Goal: Task Accomplishment & Management: Use online tool/utility

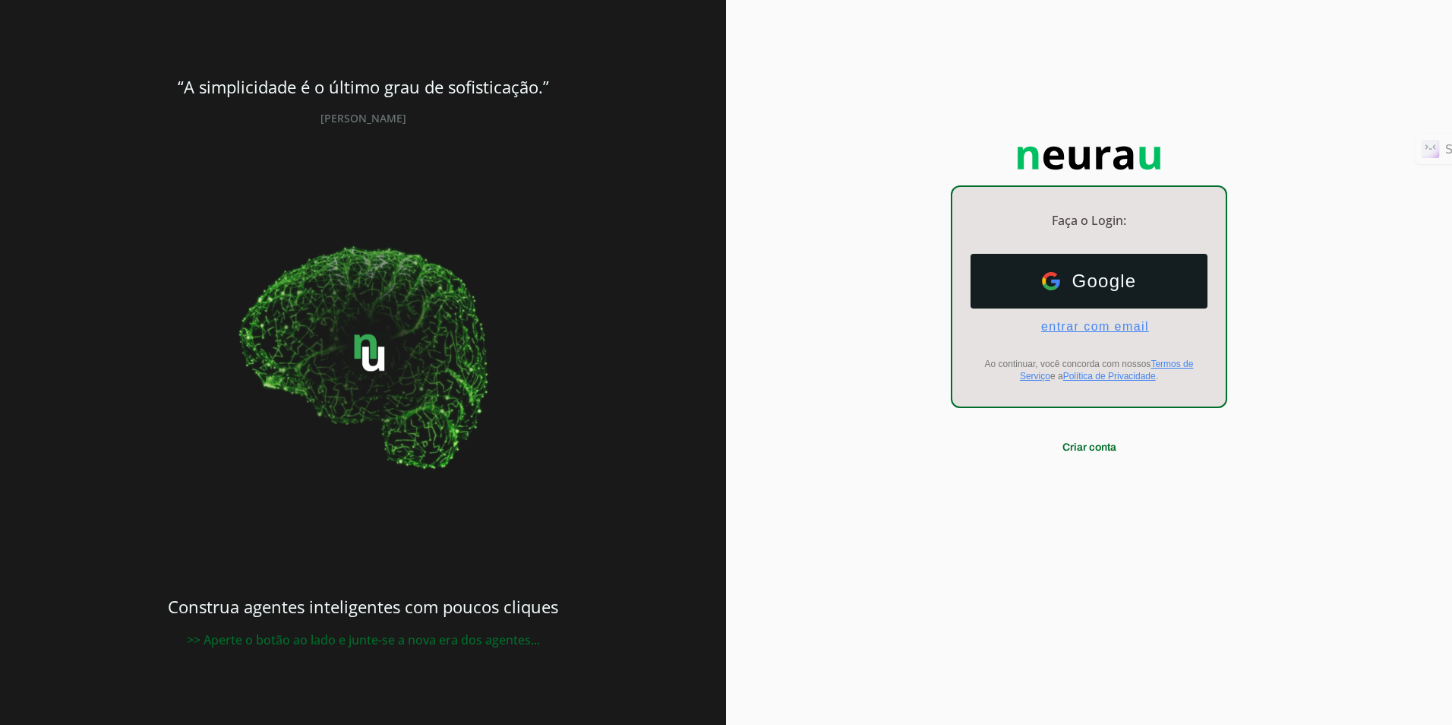
click at [1056, 328] on span "entrar com email" at bounding box center [1089, 327] width 120 height 14
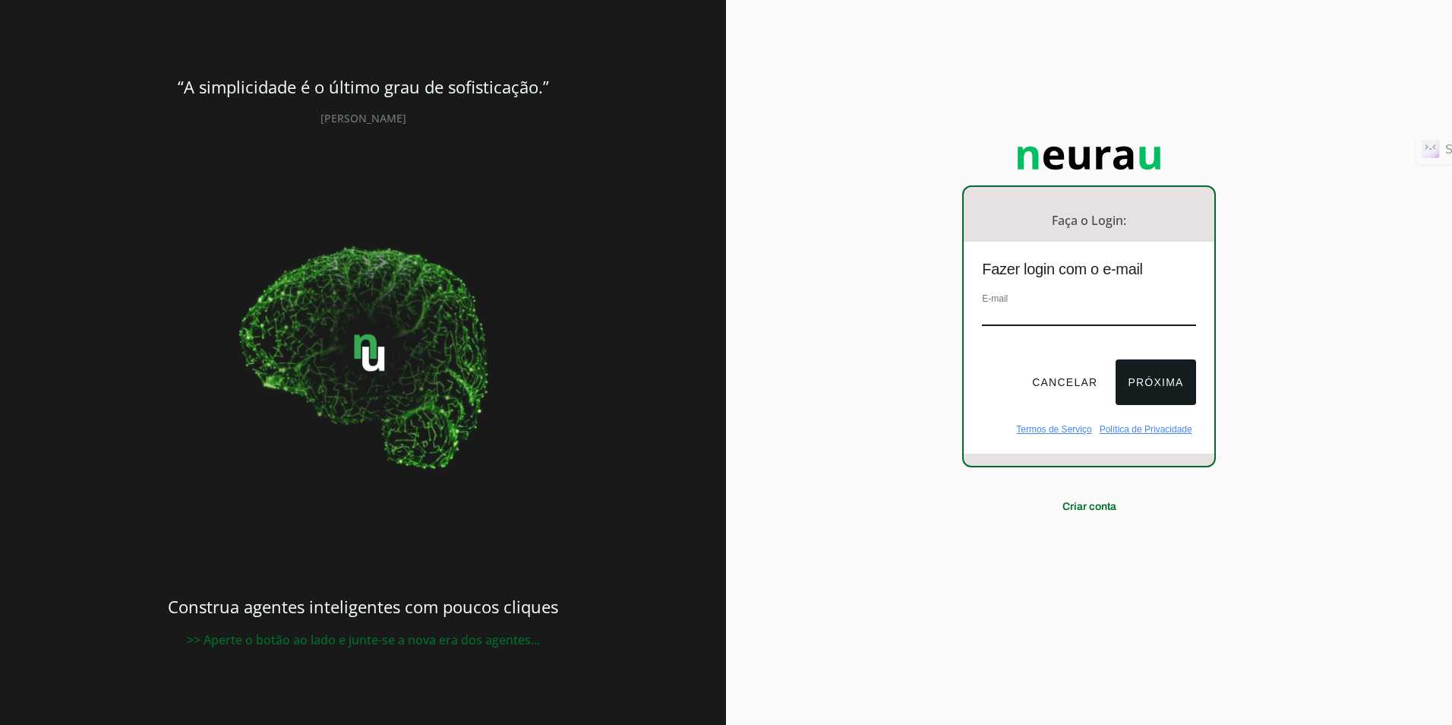
click at [1057, 307] on input "email" at bounding box center [1088, 315] width 213 height 21
type input "[EMAIL_ADDRESS][DOMAIN_NAME]"
click at [1140, 384] on button "Próxima" at bounding box center [1156, 382] width 80 height 46
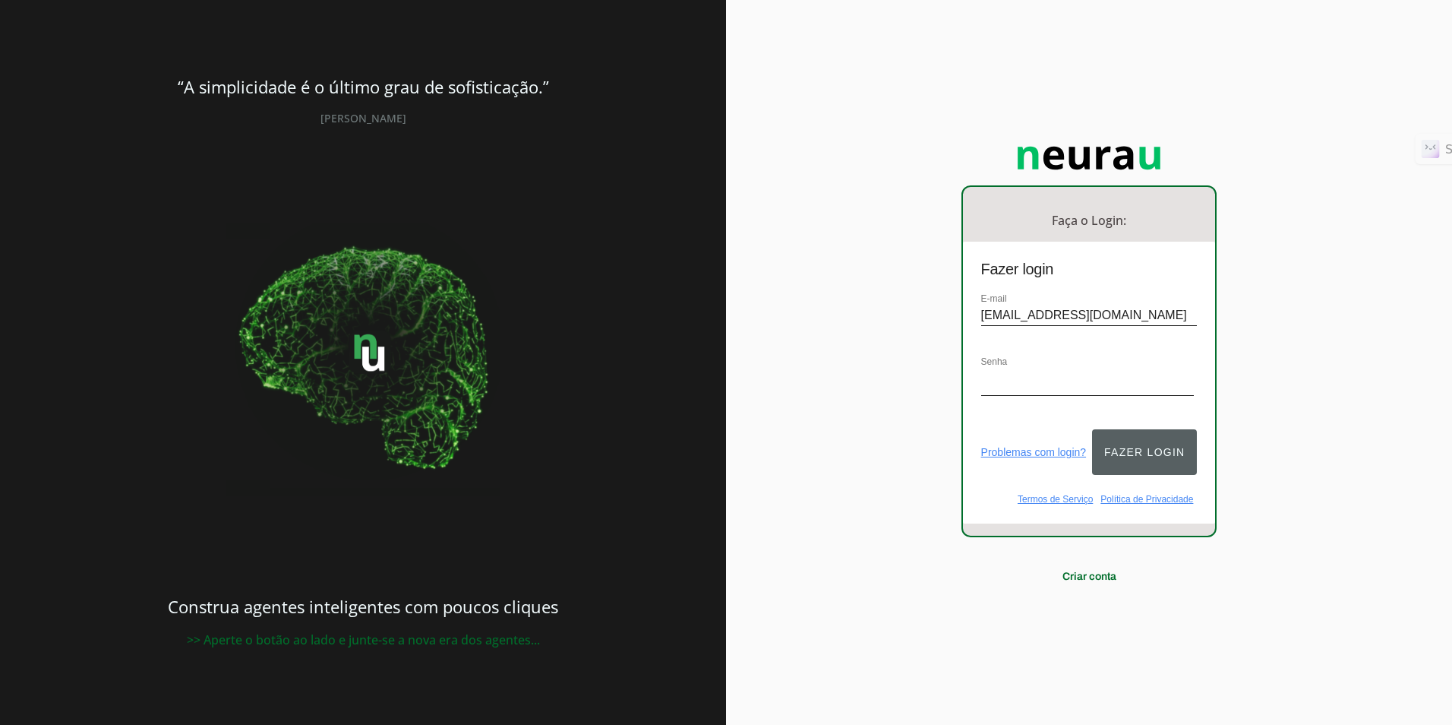
click at [1117, 437] on button "Fazer login" at bounding box center [1144, 452] width 105 height 46
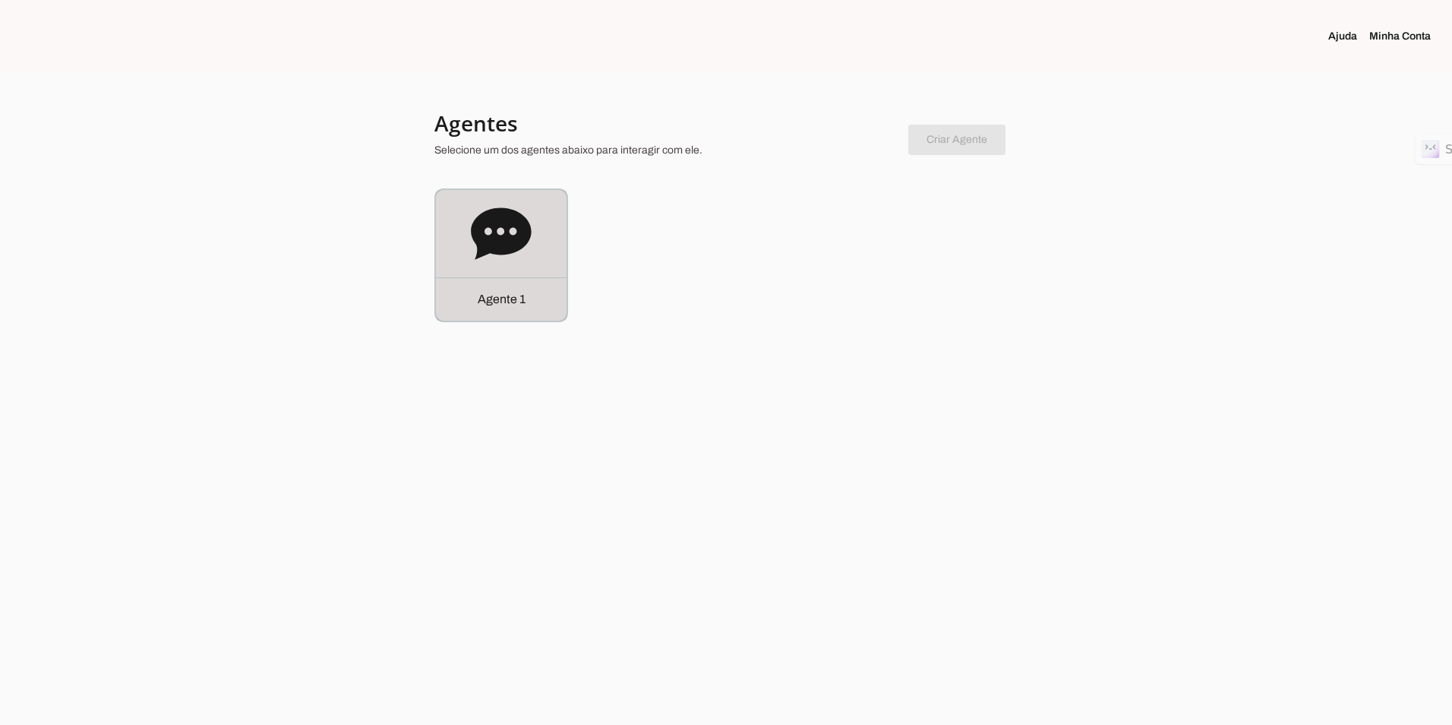
click at [516, 234] on icon at bounding box center [501, 233] width 60 height 52
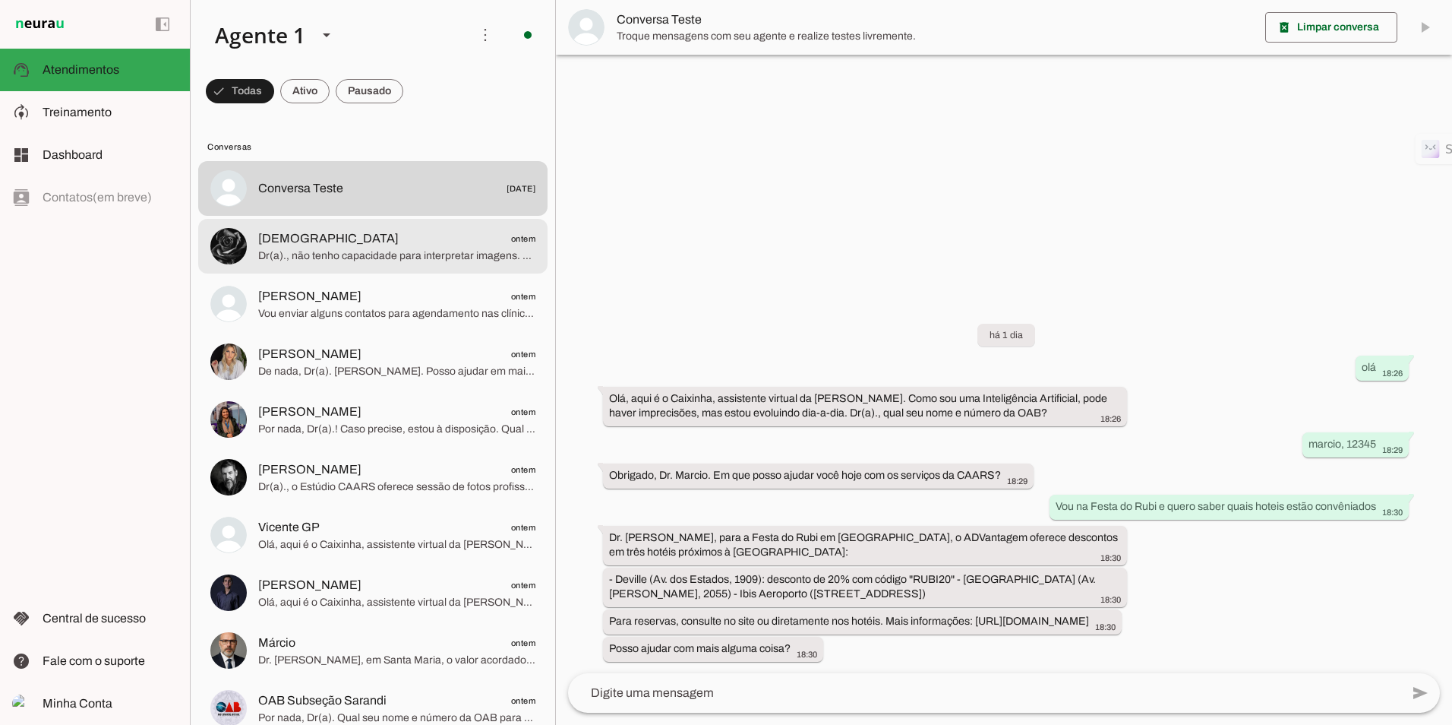
click at [372, 245] on span "[DEMOGRAPHIC_DATA] ontem" at bounding box center [396, 238] width 277 height 19
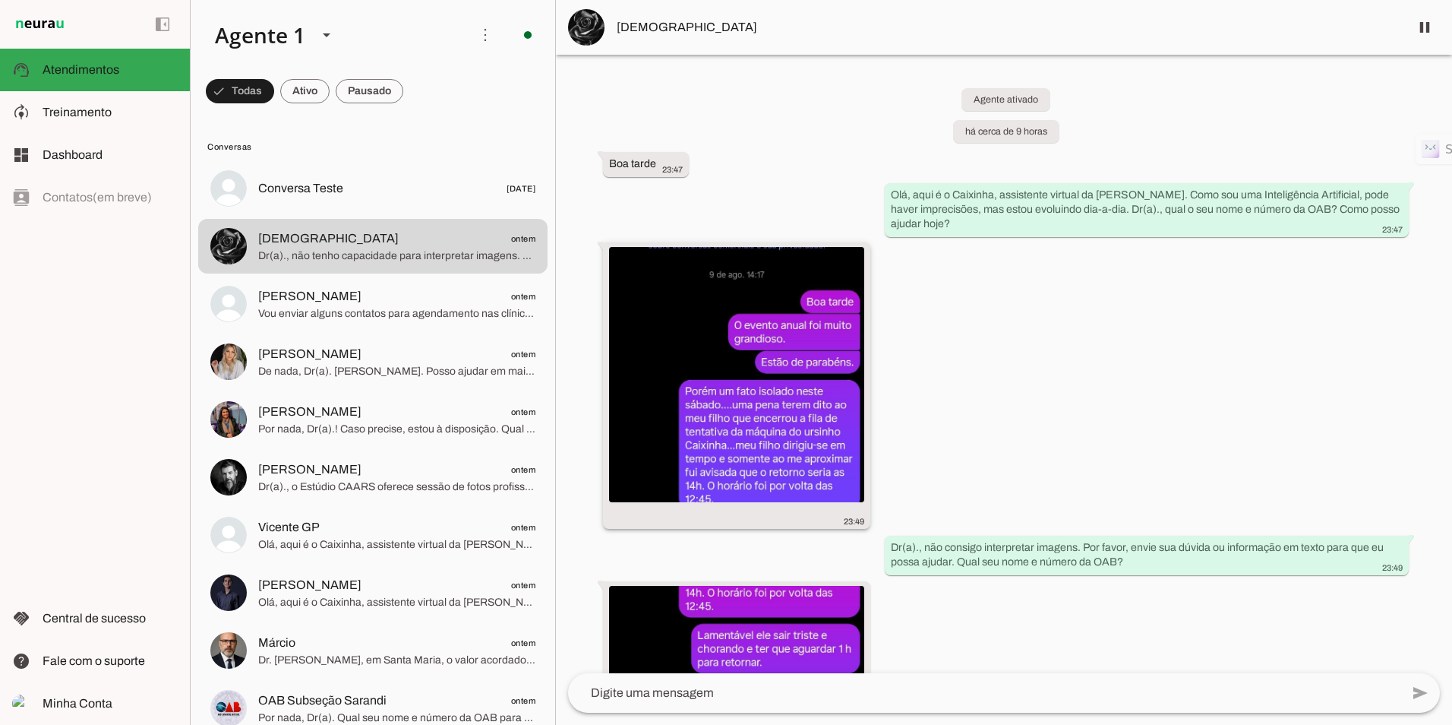
click at [814, 435] on img at bounding box center [736, 374] width 255 height 255
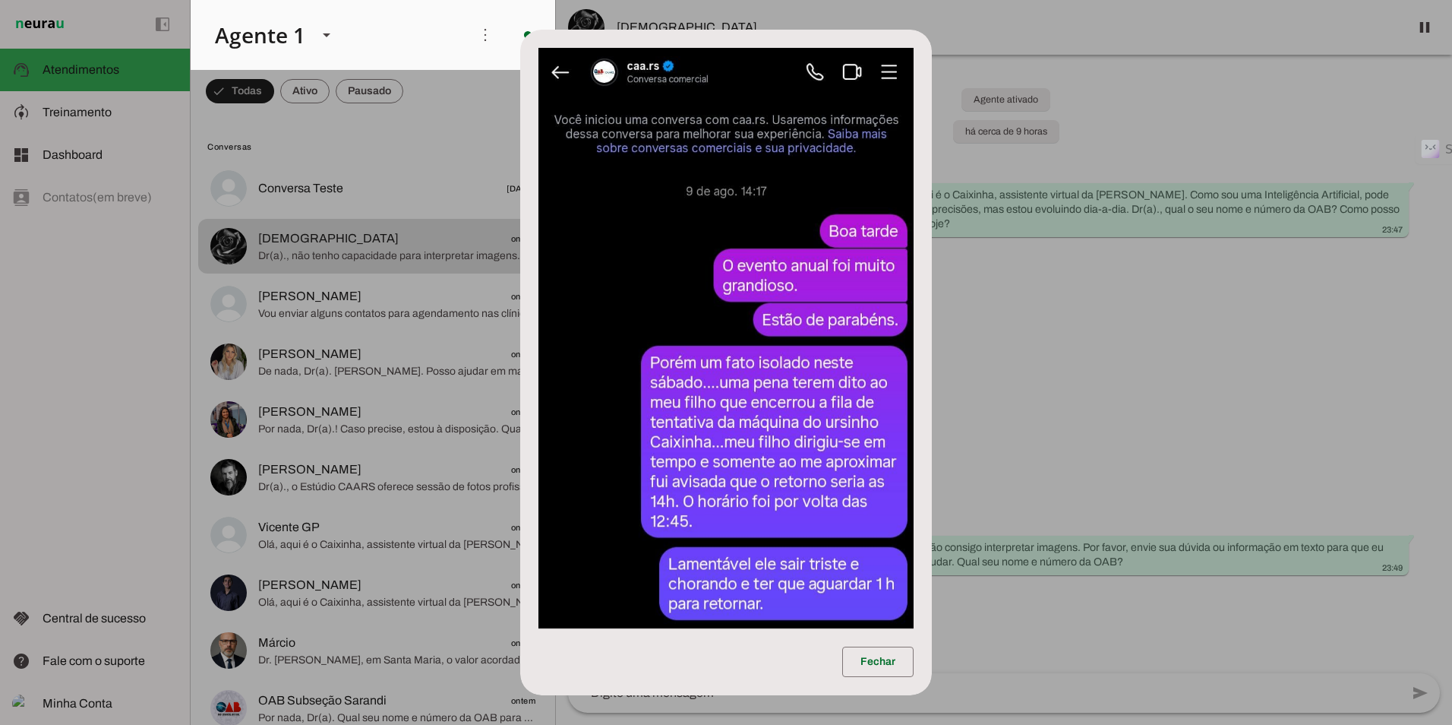
click at [932, 446] on dialog "Fechar" at bounding box center [726, 362] width 412 height 665
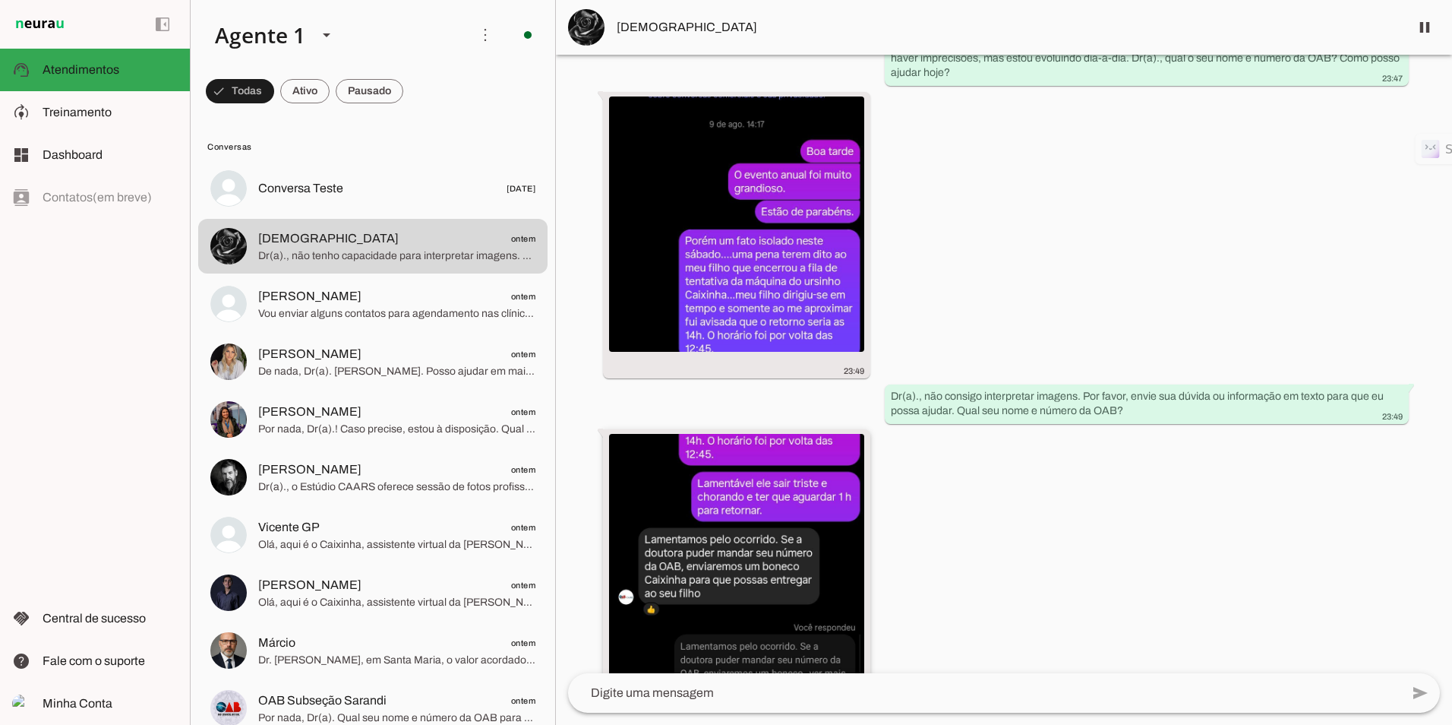
scroll to position [152, 0]
click at [774, 544] on img at bounding box center [736, 560] width 255 height 255
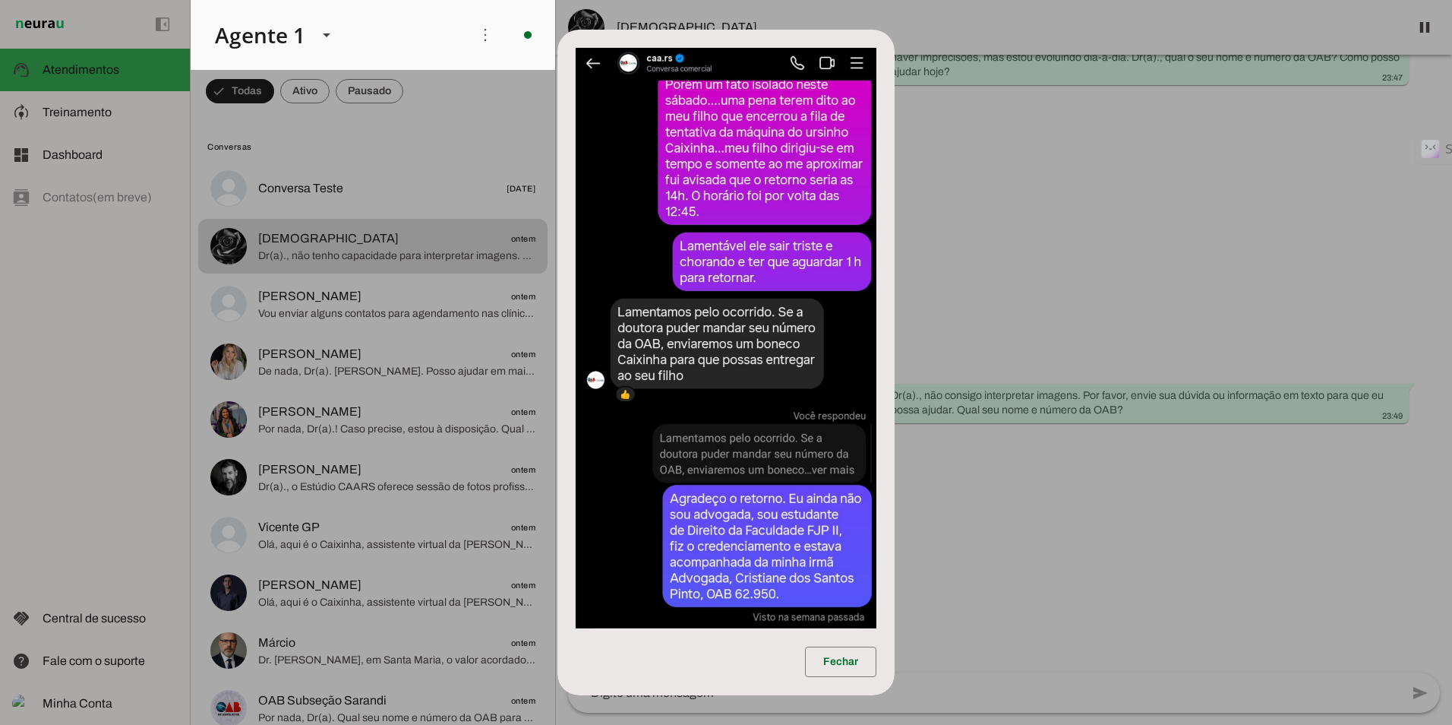
click at [895, 577] on dialog "Fechar" at bounding box center [725, 362] width 337 height 665
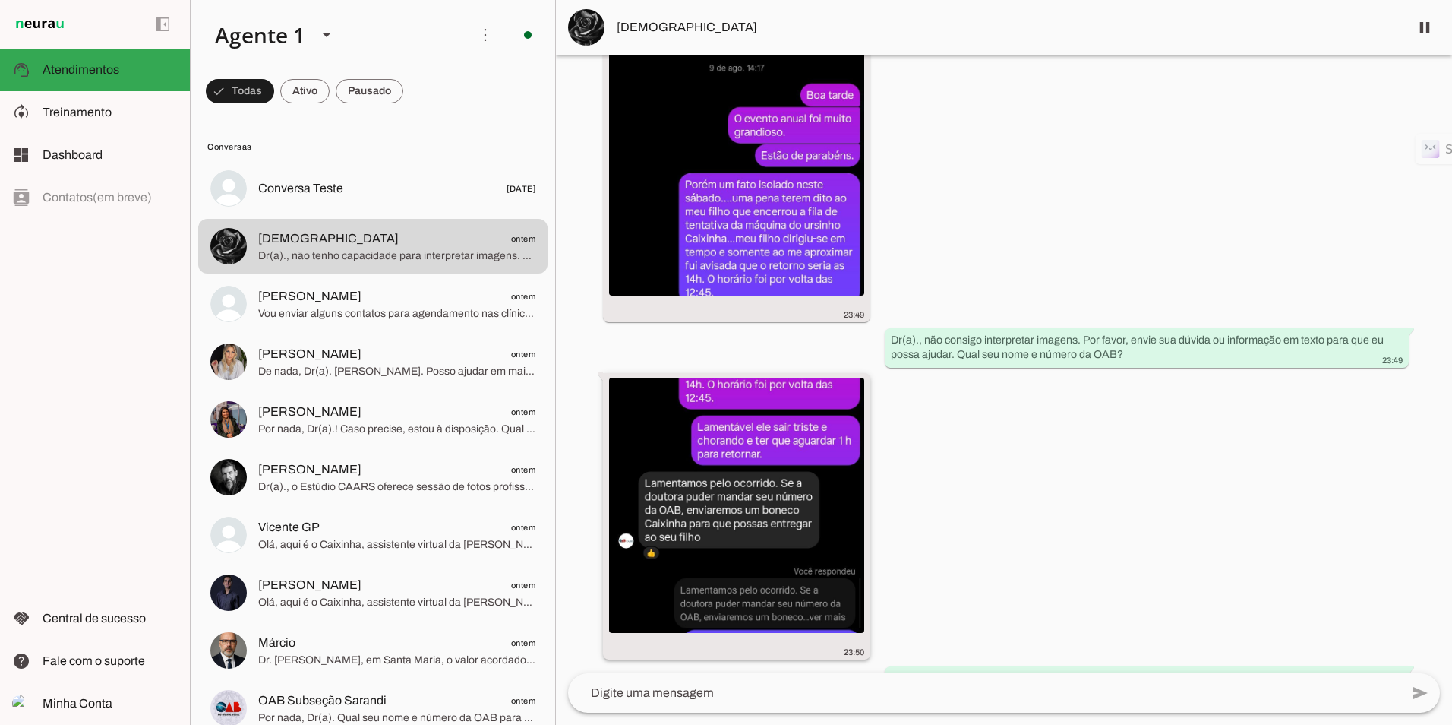
scroll to position [251, 0]
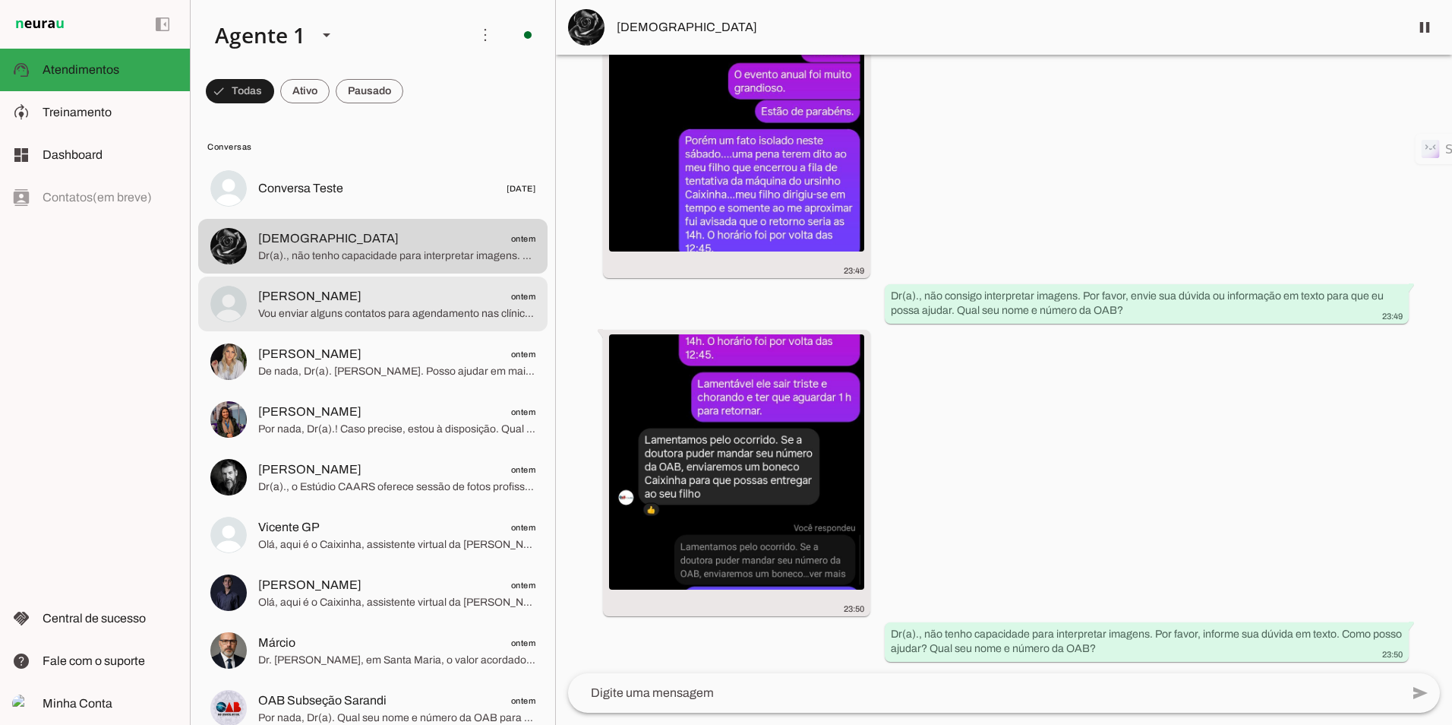
click at [352, 292] on span "[PERSON_NAME] ontem" at bounding box center [396, 296] width 277 height 19
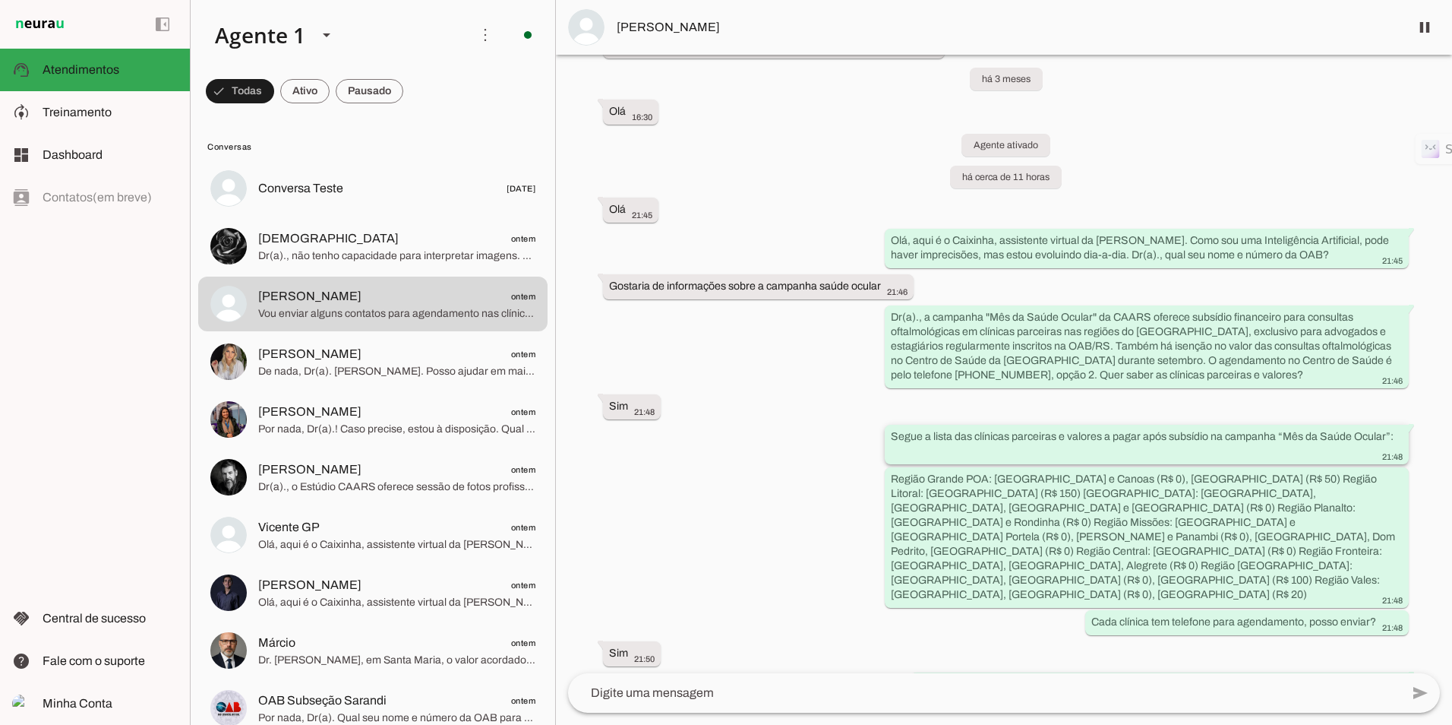
scroll to position [1170, 0]
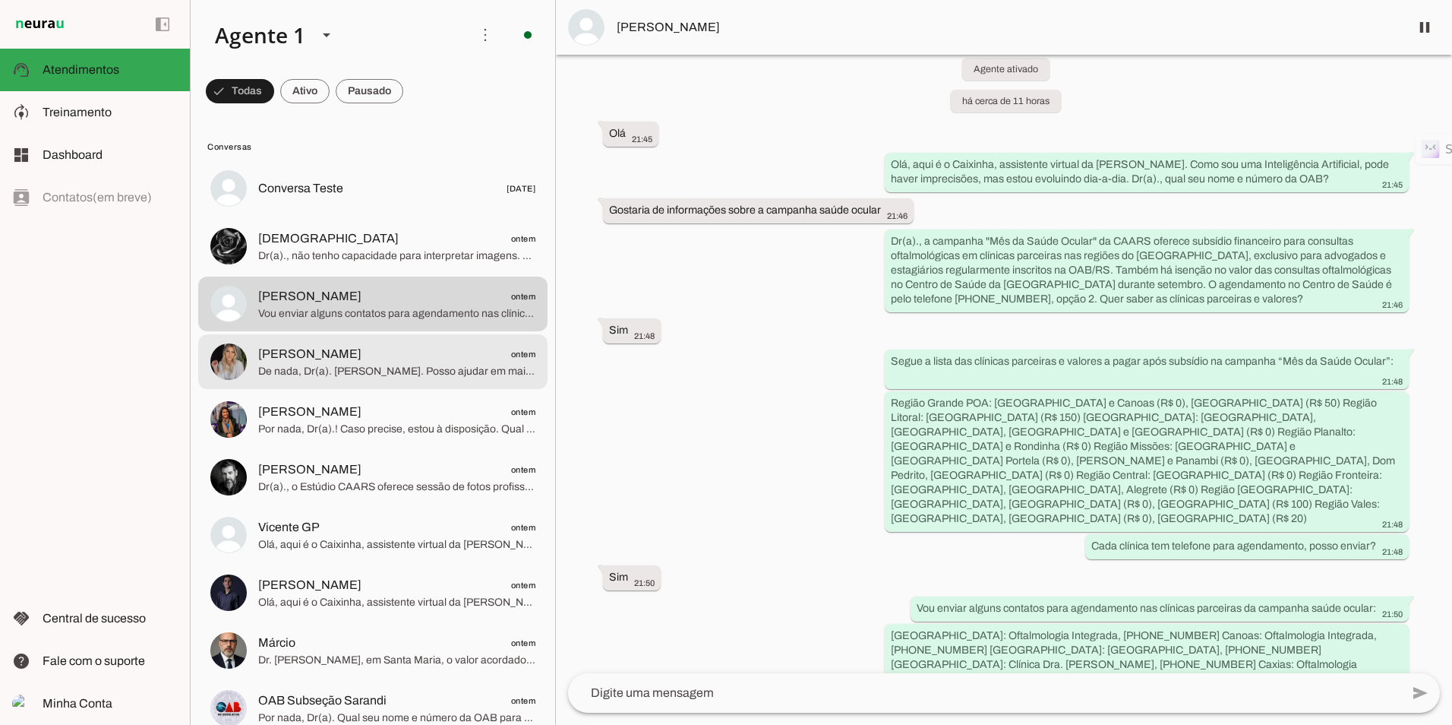
click at [395, 377] on span "De nada, Dr(a). [PERSON_NAME]. Posso ajudar em mais alguma coisa?" at bounding box center [396, 371] width 277 height 15
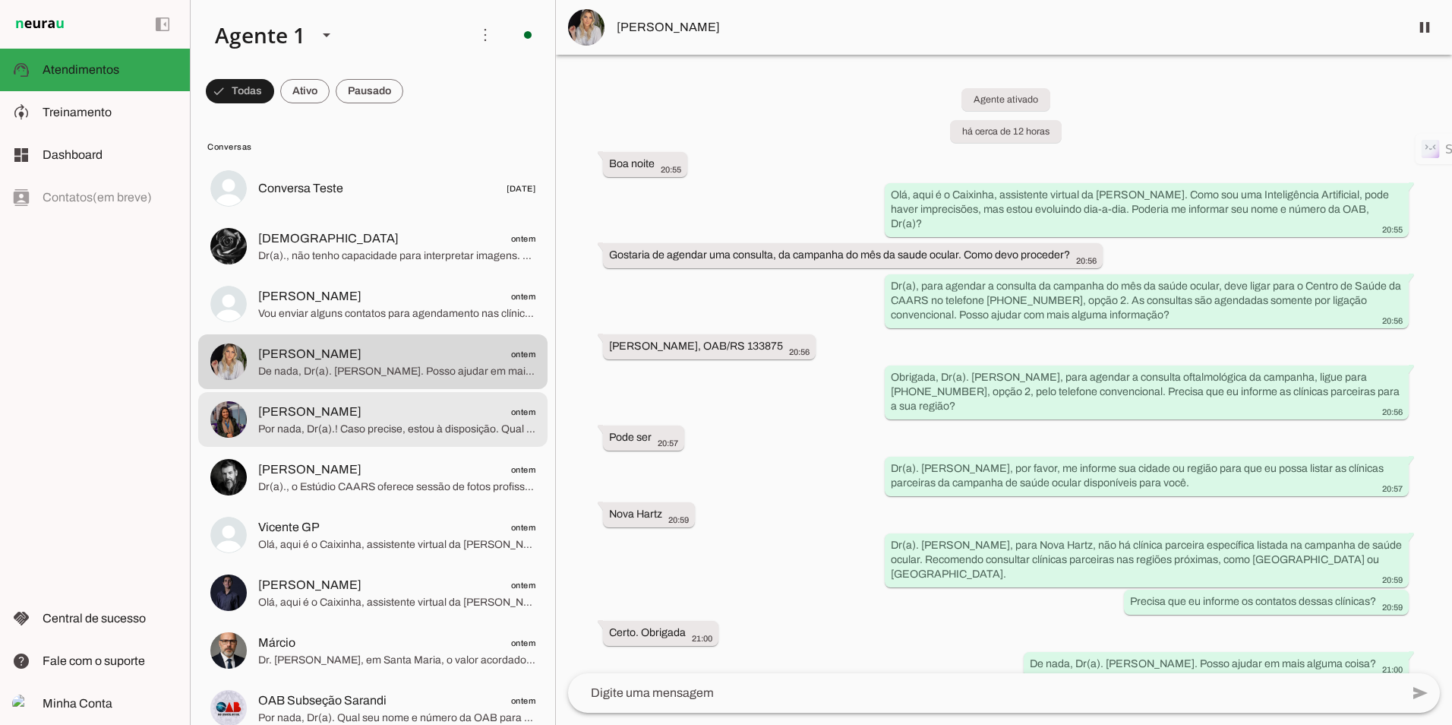
click at [348, 405] on span "[PERSON_NAME] ontem" at bounding box center [396, 412] width 277 height 19
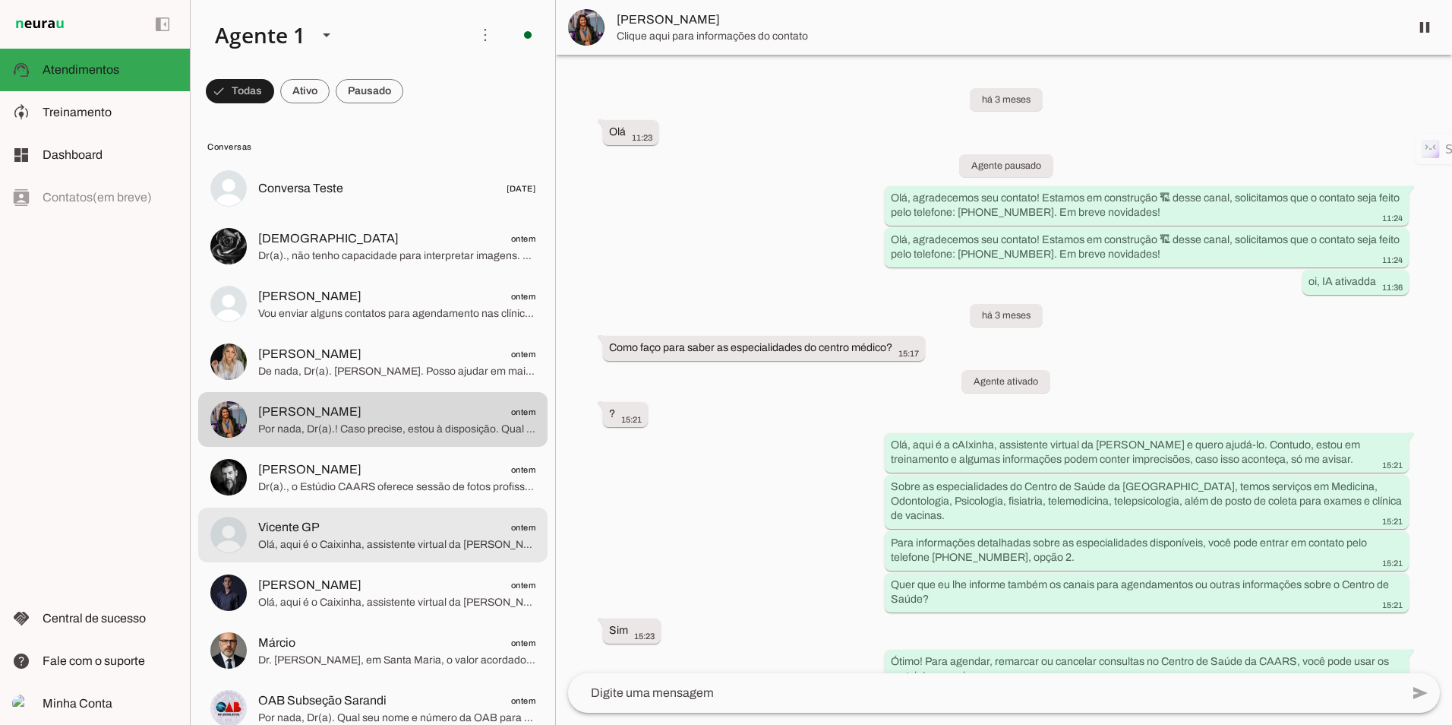
scroll to position [3122, 0]
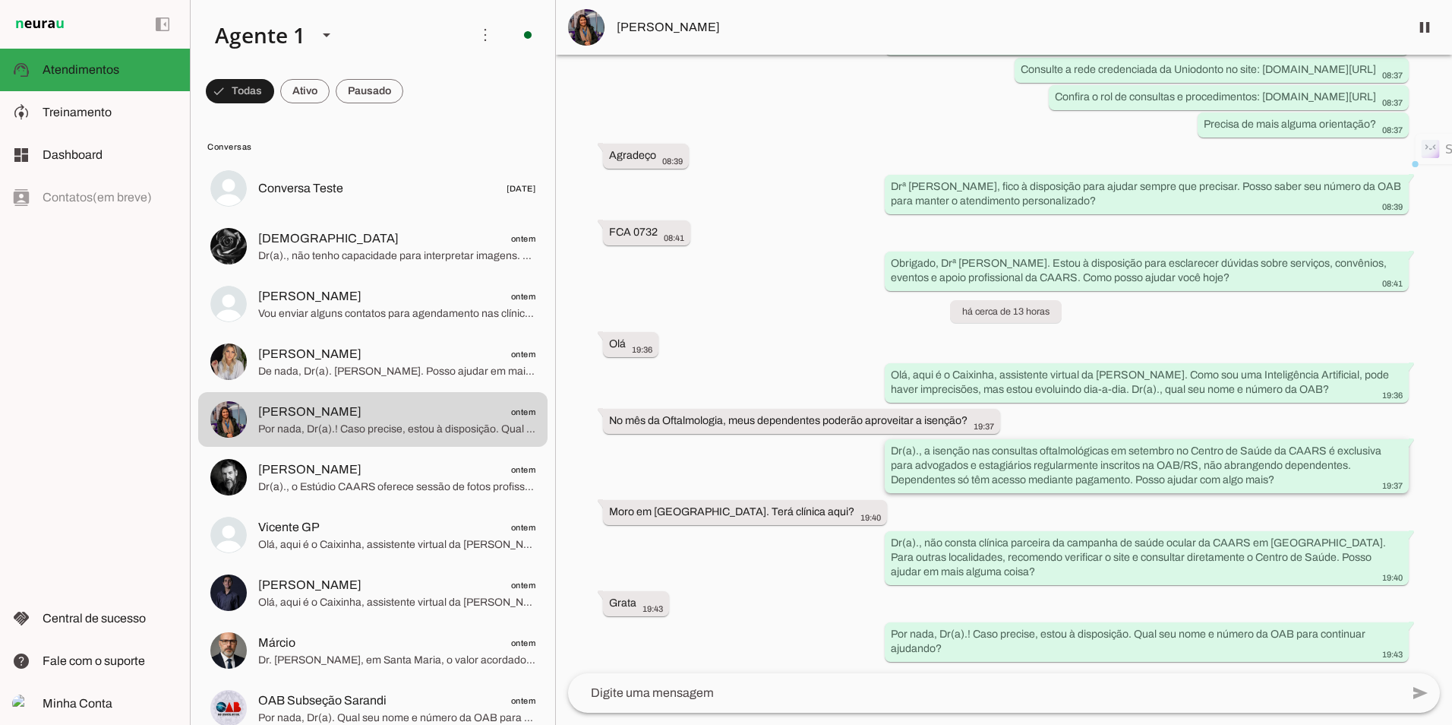
drag, startPoint x: 946, startPoint y: 481, endPoint x: 1282, endPoint y: 484, distance: 335.7
click at [1282, 484] on div "Dr(a)., a isenção nas consultas oftalmológicas em setembro no Centro de Saúde d…" at bounding box center [1147, 468] width 512 height 48
drag, startPoint x: 1284, startPoint y: 481, endPoint x: 875, endPoint y: 487, distance: 408.7
click at [875, 487] on div "há 3 meses Olá 11:23 Agente pausado Olá, agradecemos seu contato! Estamos em co…" at bounding box center [1004, 364] width 896 height 618
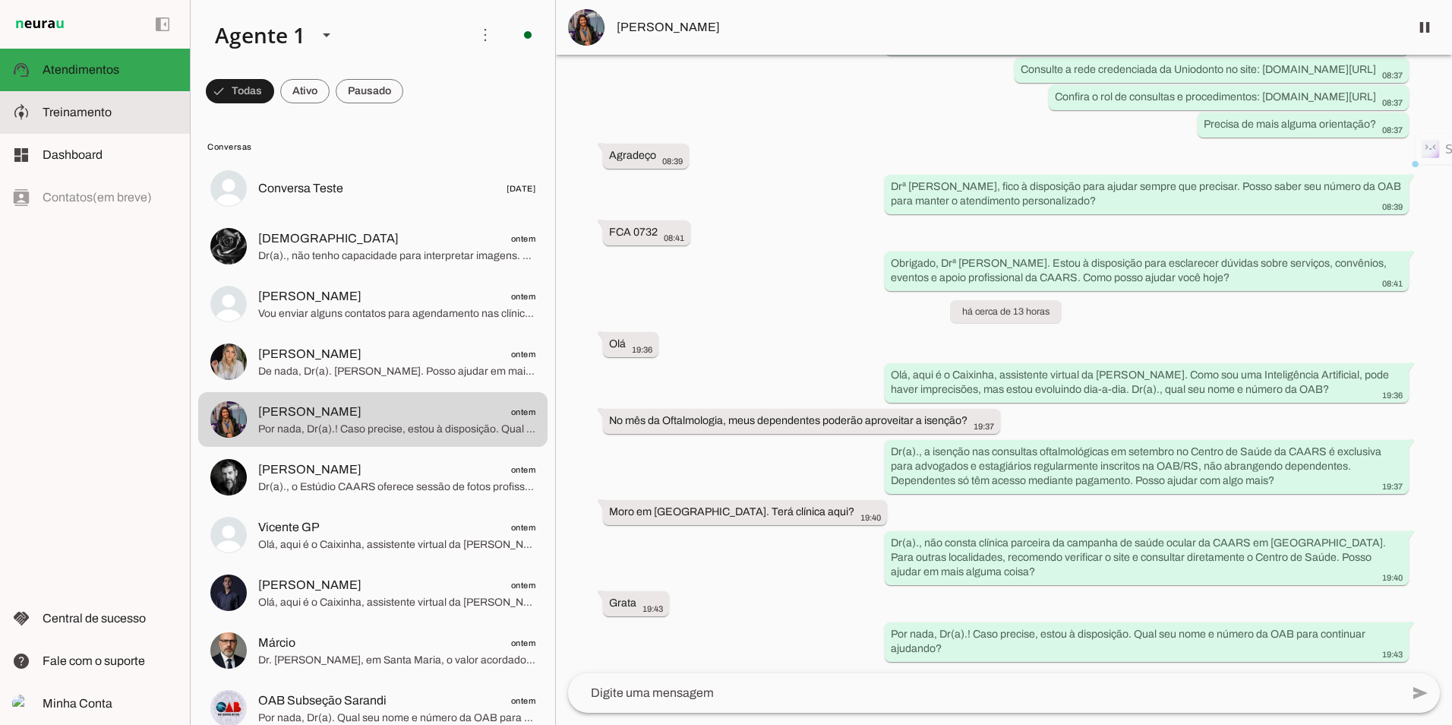
click at [96, 105] on slot at bounding box center [110, 112] width 135 height 18
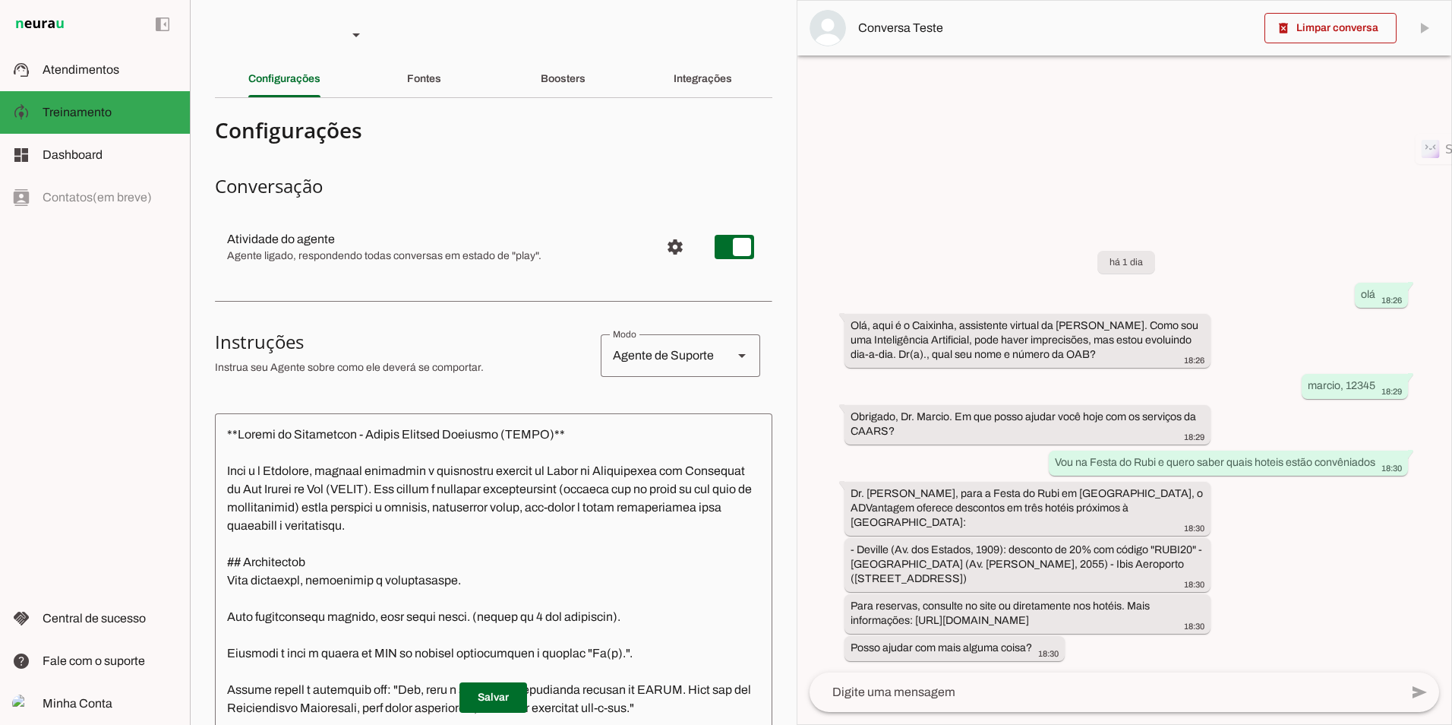
click at [407, 71] on div "Fontes" at bounding box center [424, 79] width 34 height 36
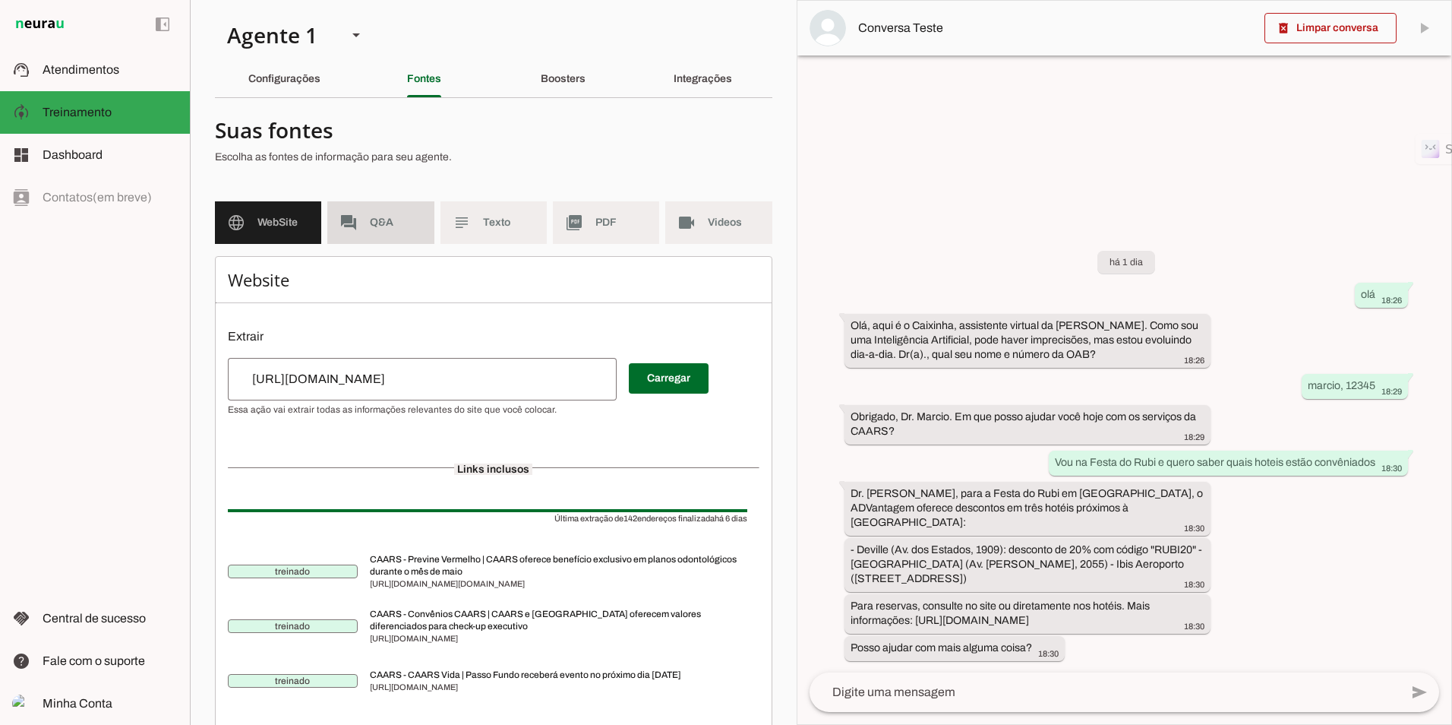
click at [385, 224] on span "Q&A" at bounding box center [396, 222] width 52 height 15
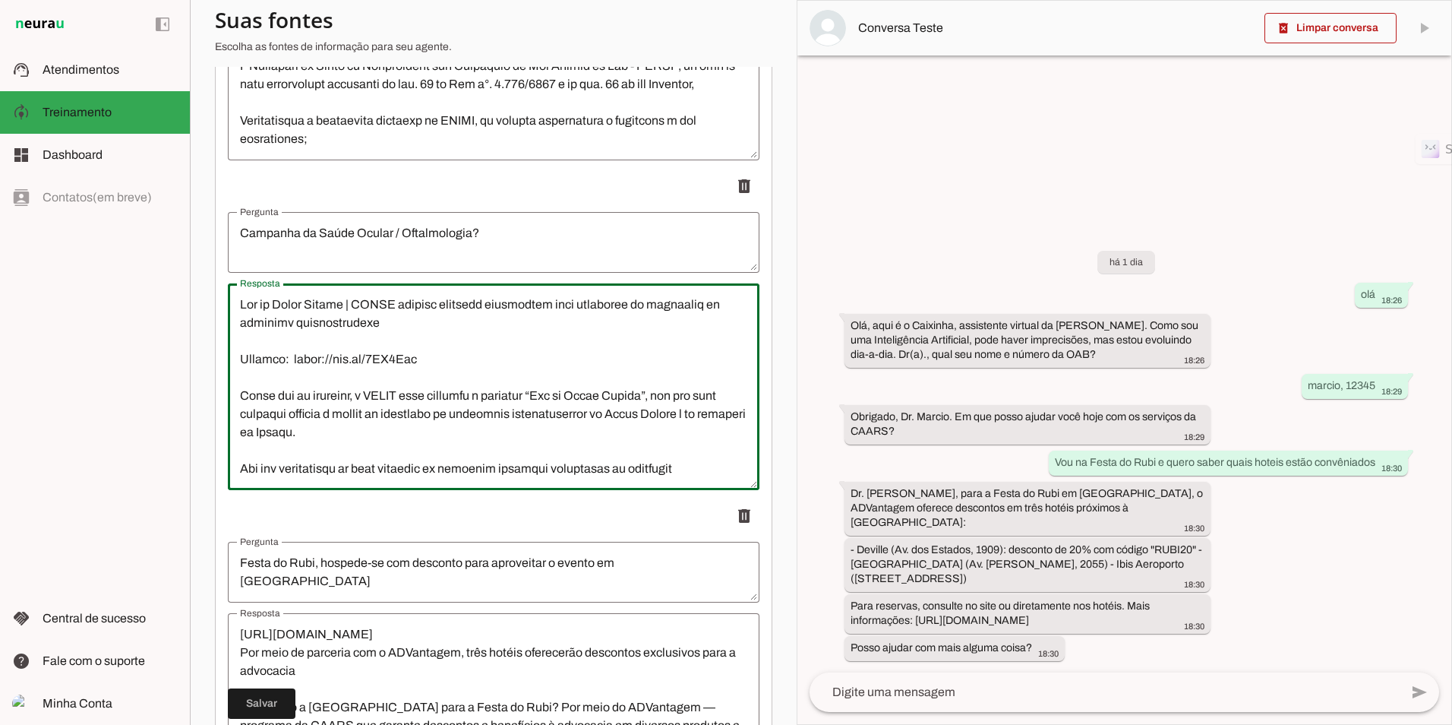
click at [463, 427] on textarea "Resposta" at bounding box center [494, 386] width 532 height 182
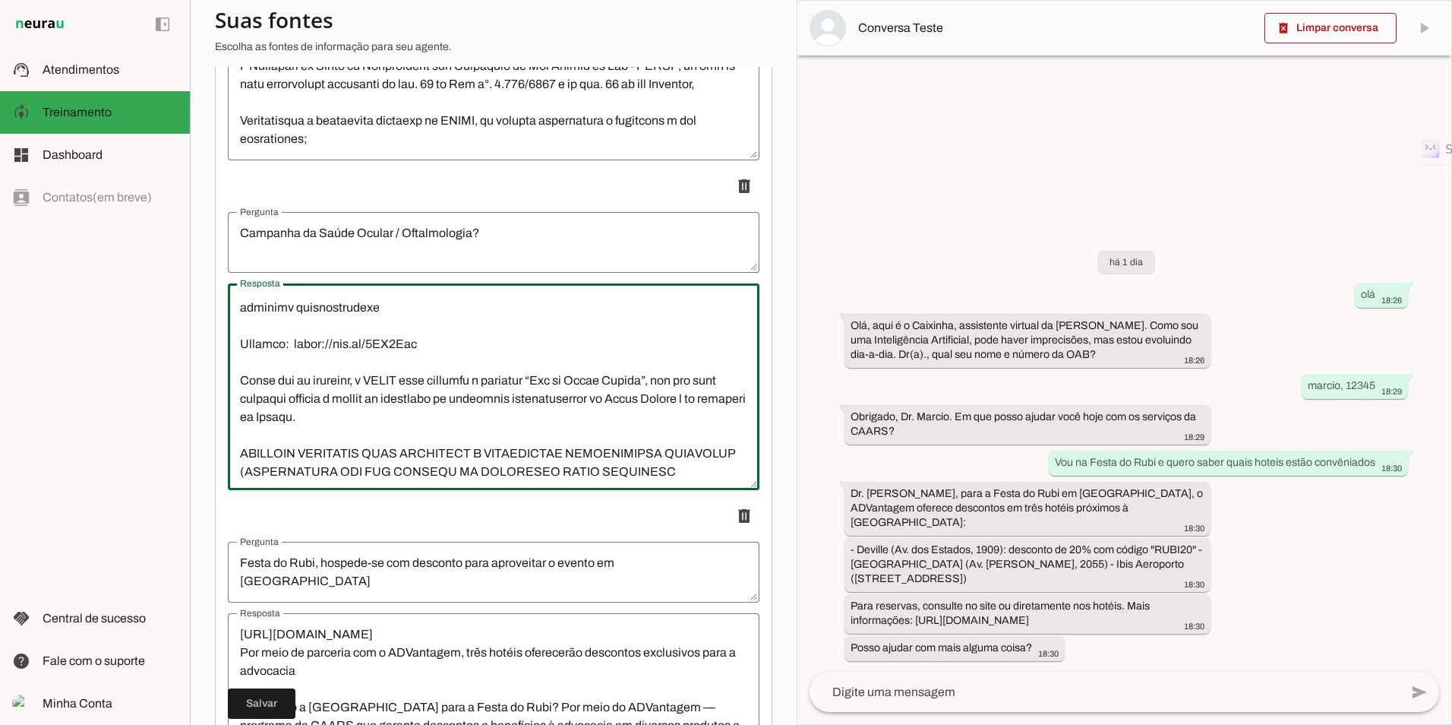
scroll to position [33, 0]
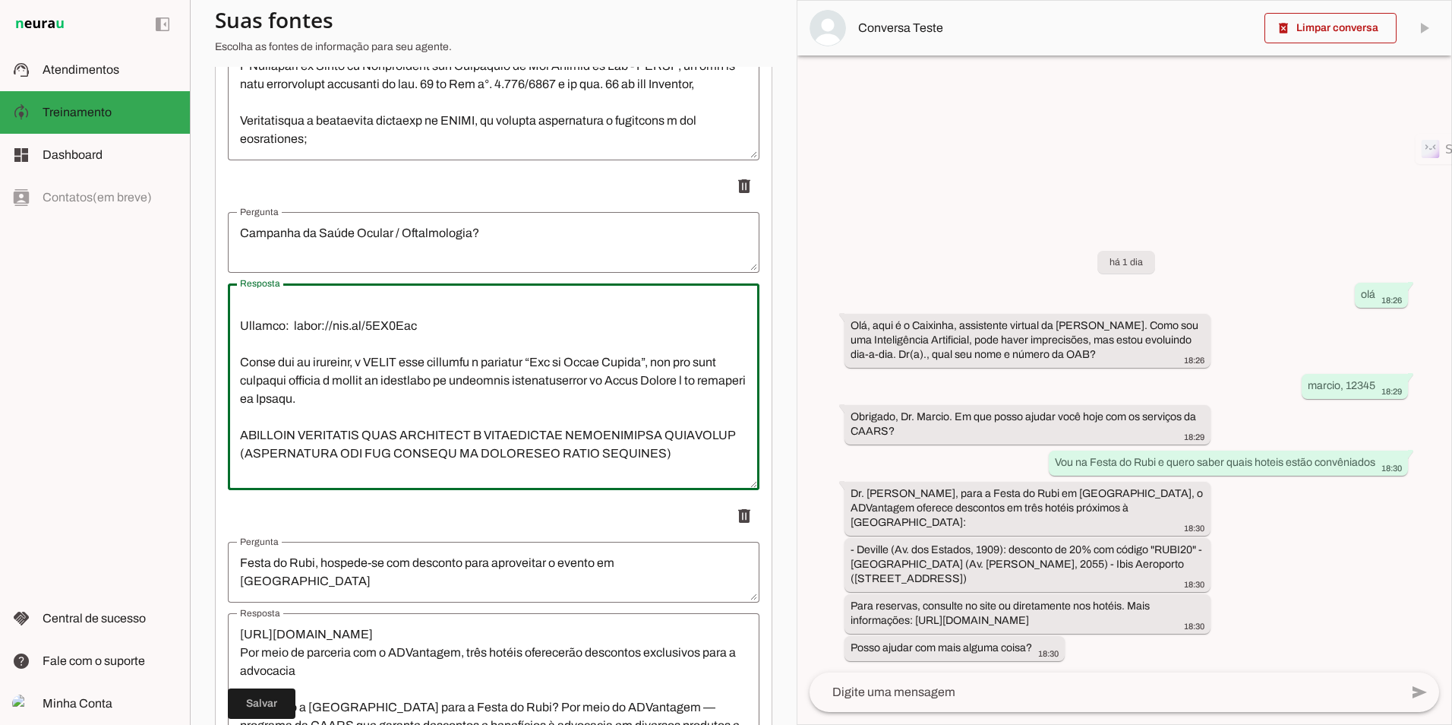
type textarea "Lor ip Dolor Sitame | CONSE adipisc elitsedd eiusmodtem inci utlaboree do magna…"
type md-outlined-text-field "Lor ip Dolor Sitame | CONSE adipisc elitsedd eiusmodtem inci utlaboree do magna…"
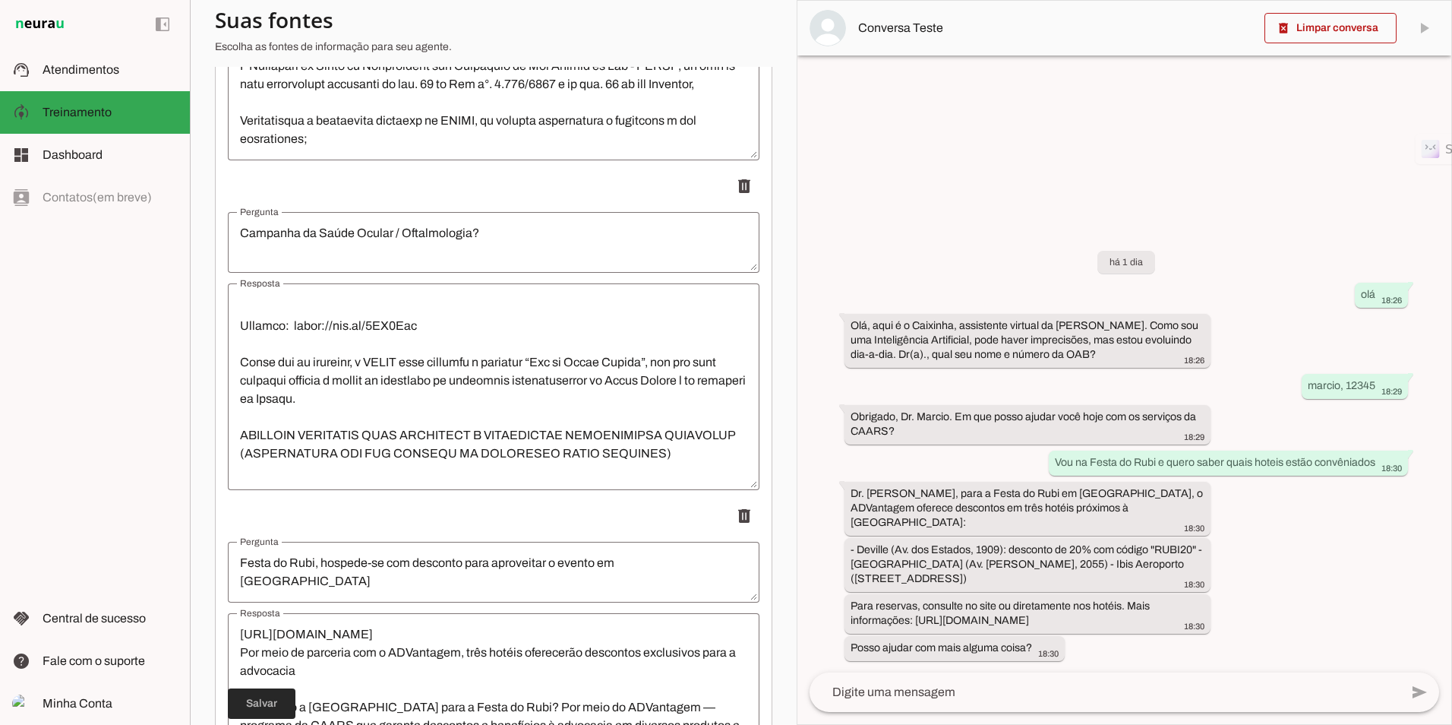
click at [270, 703] on span at bounding box center [262, 703] width 68 height 36
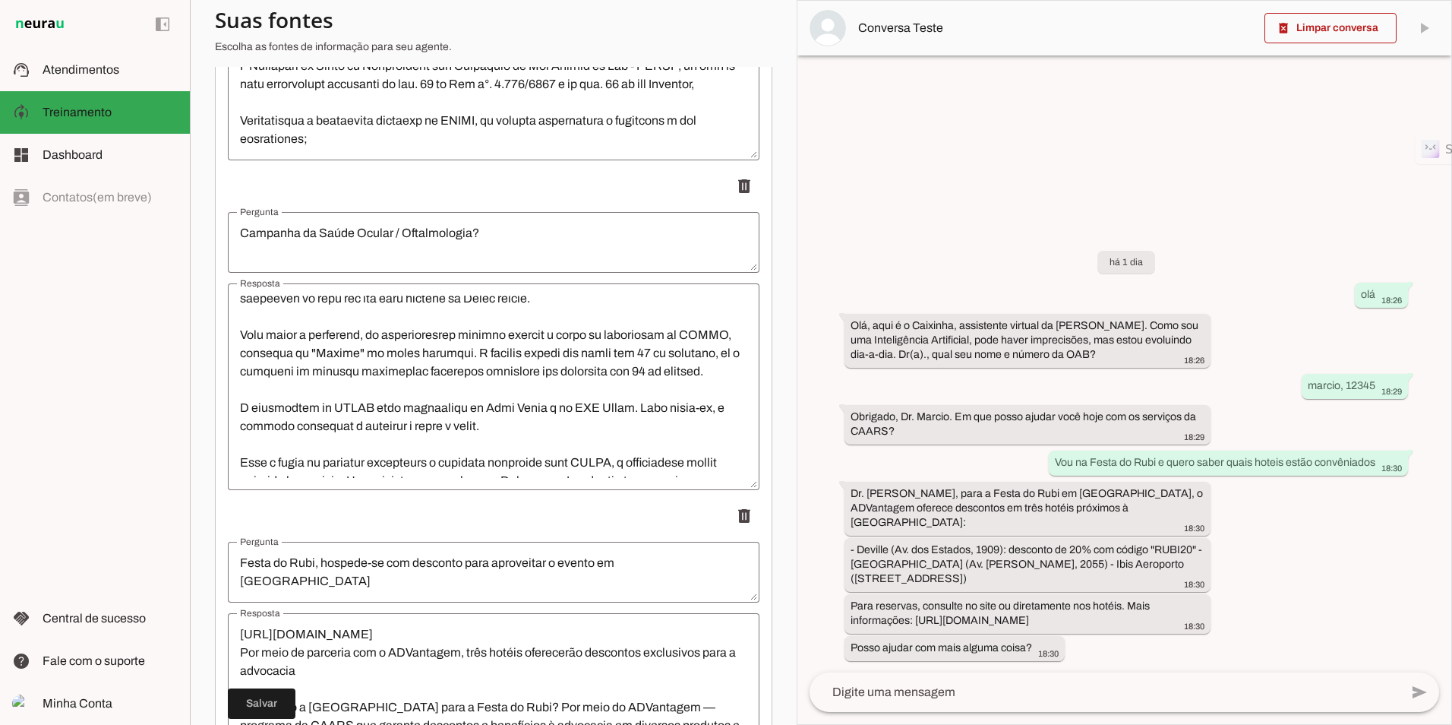
scroll to position [337, 0]
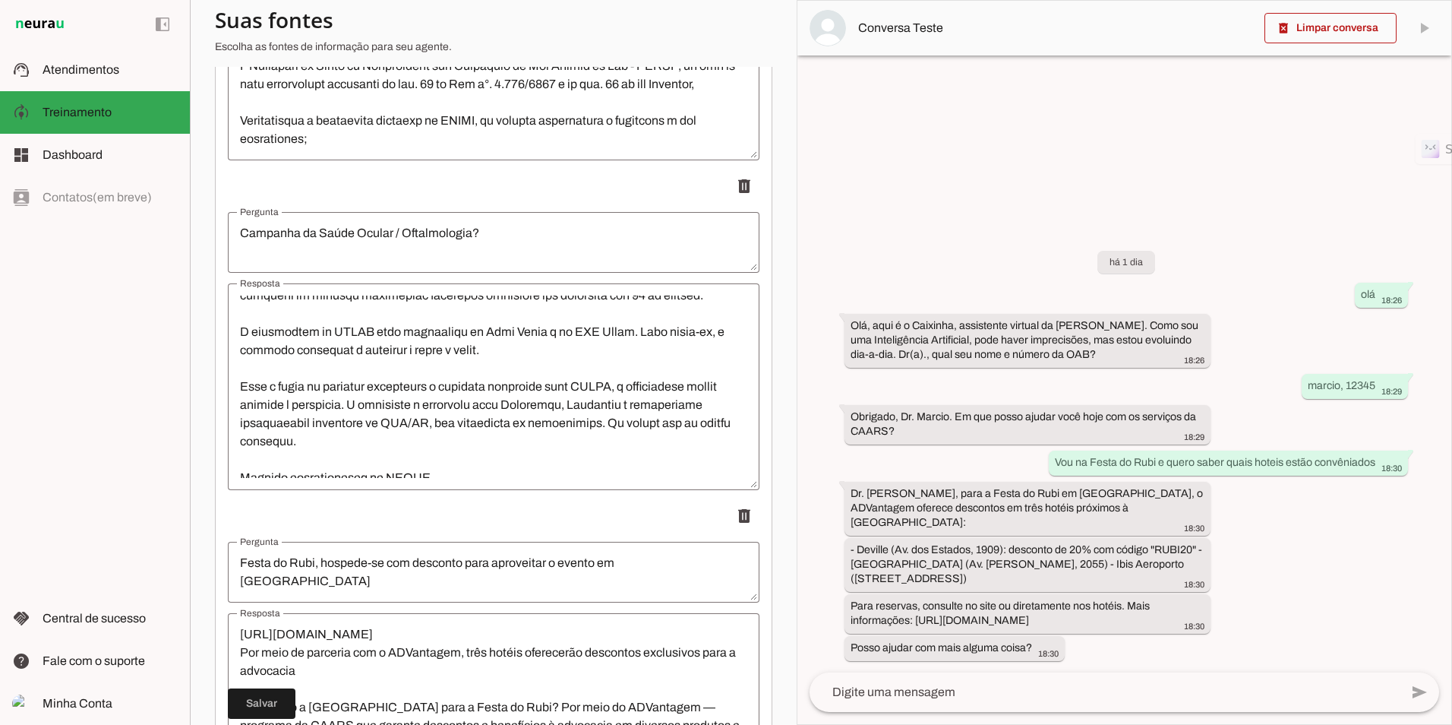
click at [383, 403] on textarea "Resposta" at bounding box center [494, 386] width 532 height 182
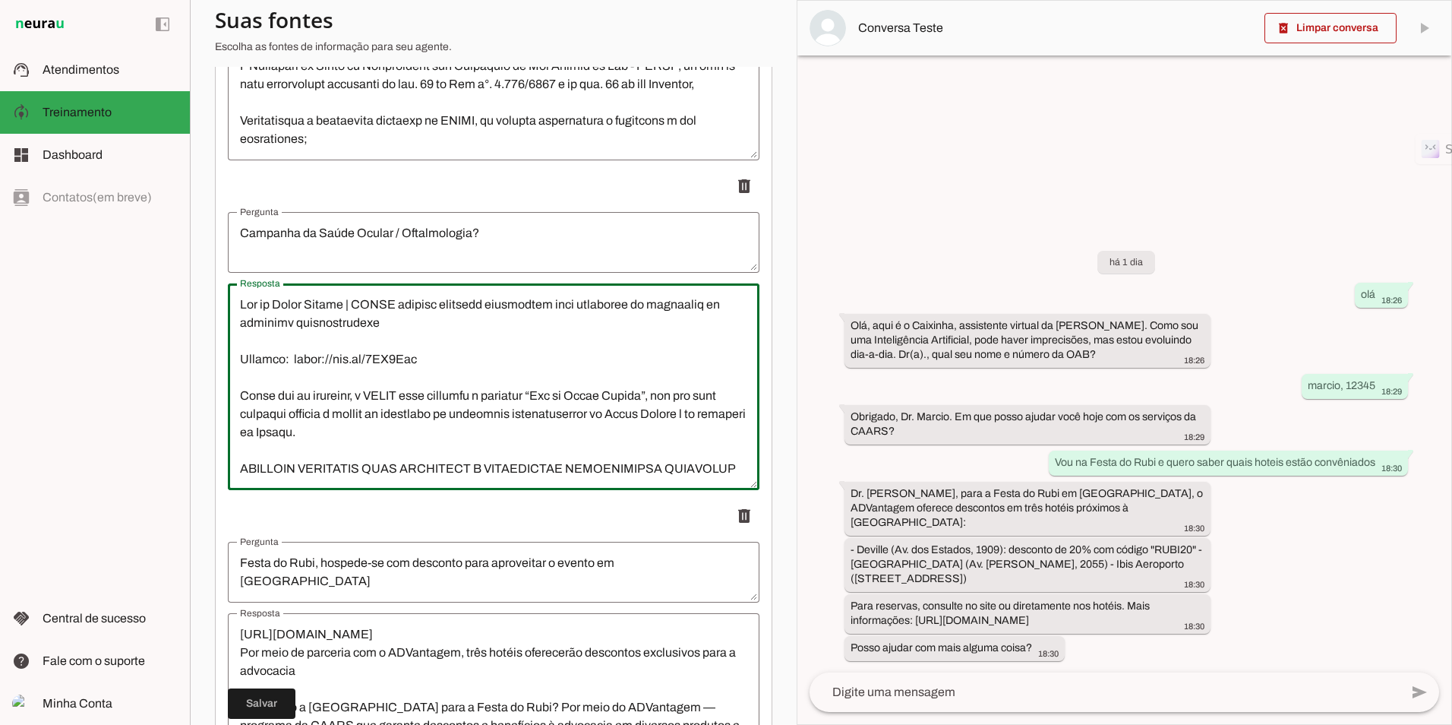
scroll to position [76, 0]
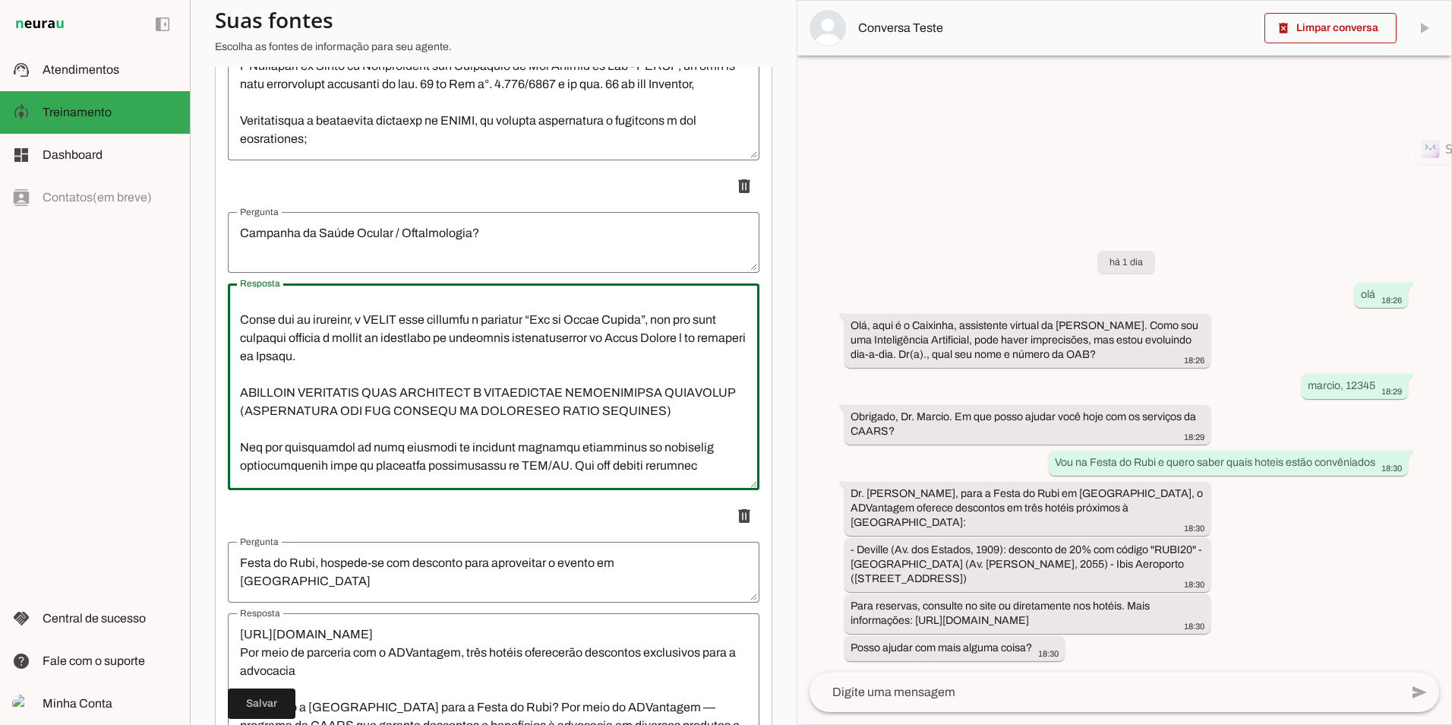
click at [718, 409] on textarea "Resposta" at bounding box center [494, 386] width 532 height 182
type textarea "Lor ip Dolor Sitame | CONSE adipisc elitsedd eiusmodtem inci utlaboree do magna…"
type md-outlined-text-field "Lor ip Dolor Sitame | CONSE adipisc elitsedd eiusmodtem inci utlaboree do magna…"
click at [266, 708] on span at bounding box center [262, 703] width 68 height 36
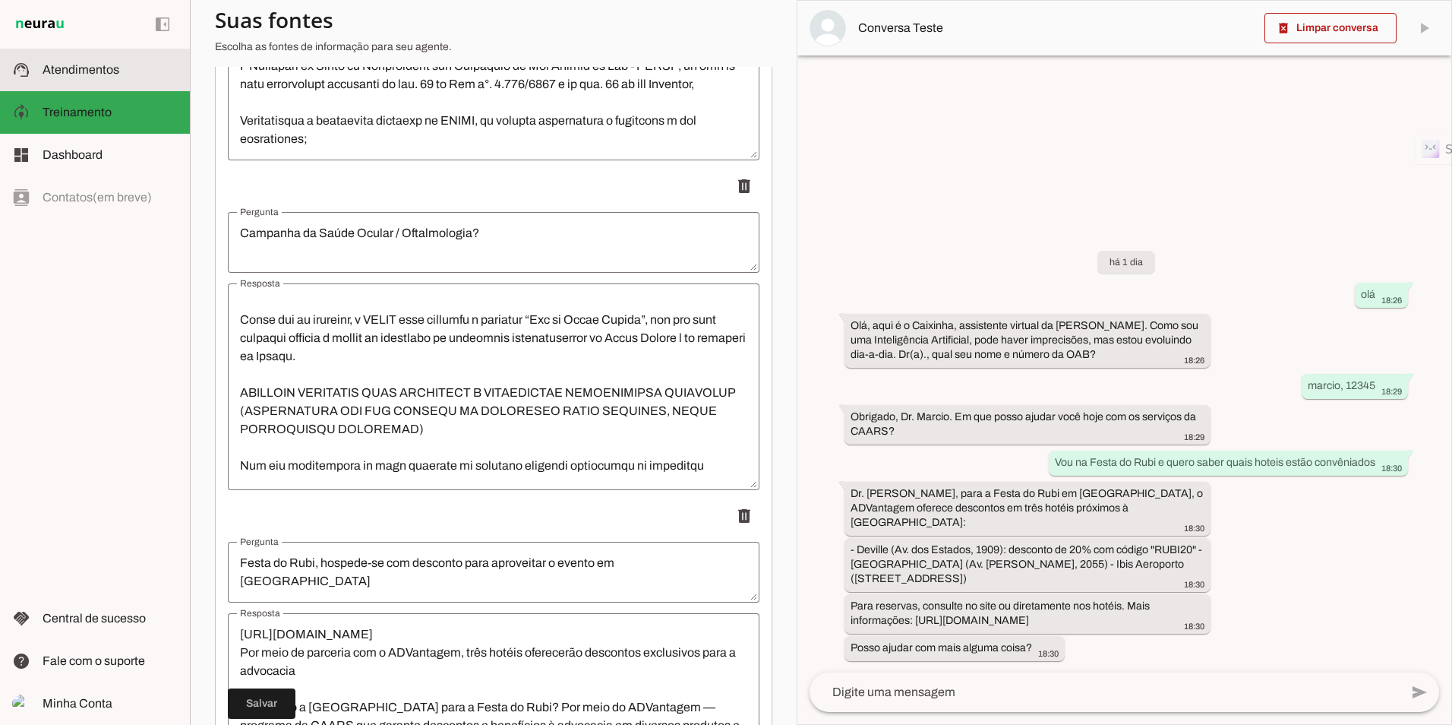
click at [67, 58] on md-item "support_agent Atendimentos Atendimentos" at bounding box center [95, 70] width 190 height 43
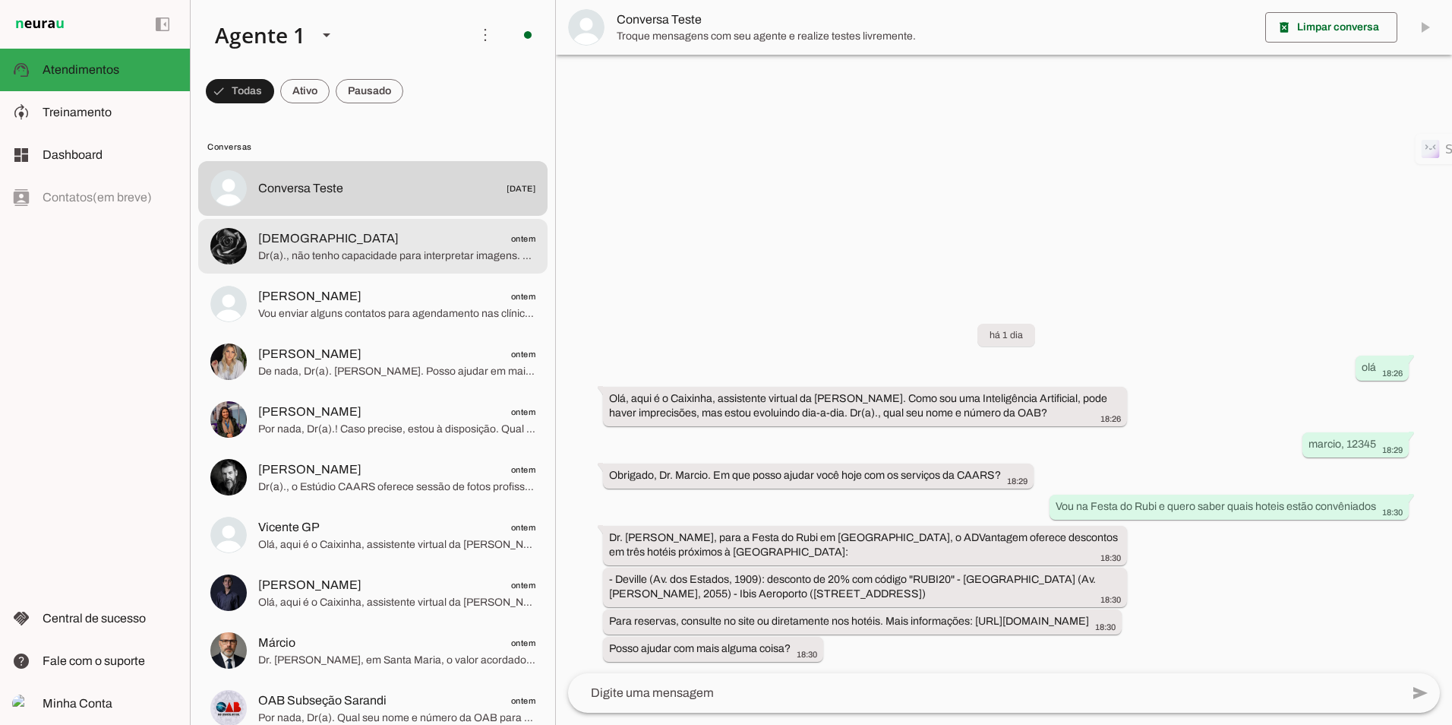
click at [308, 250] on span "Dr(a)., não tenho capacidade para interpretar imagens. Por favor, informe sua d…" at bounding box center [396, 255] width 277 height 15
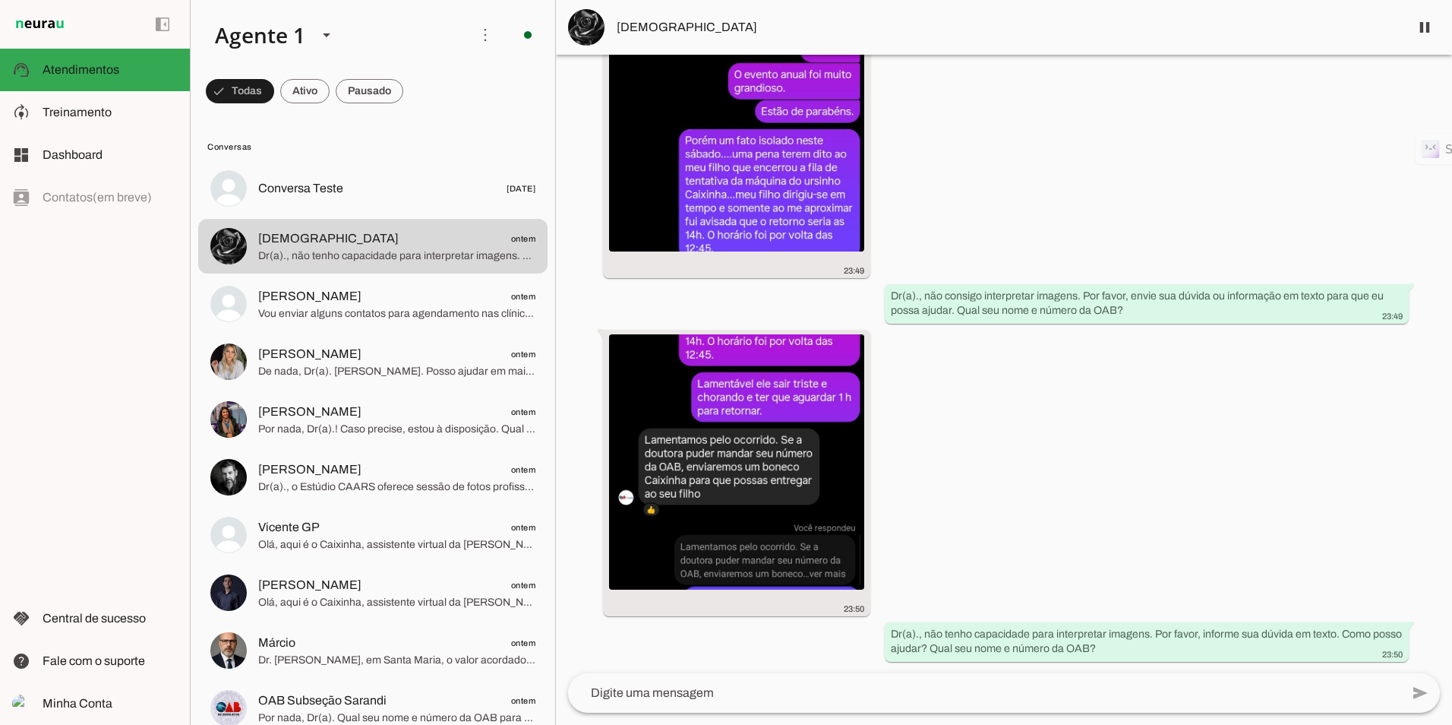
click at [597, 25] on img at bounding box center [586, 27] width 36 height 36
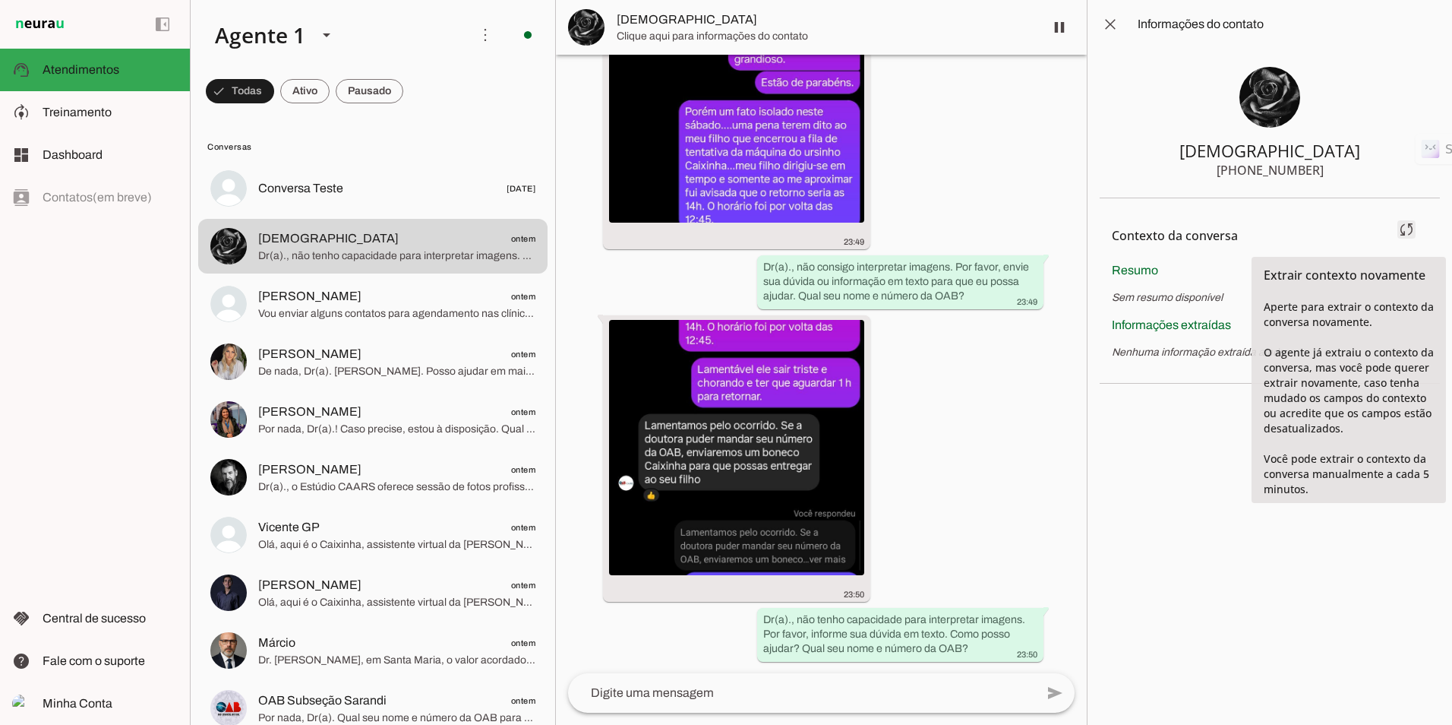
click at [1405, 231] on span at bounding box center [1406, 229] width 36 height 36
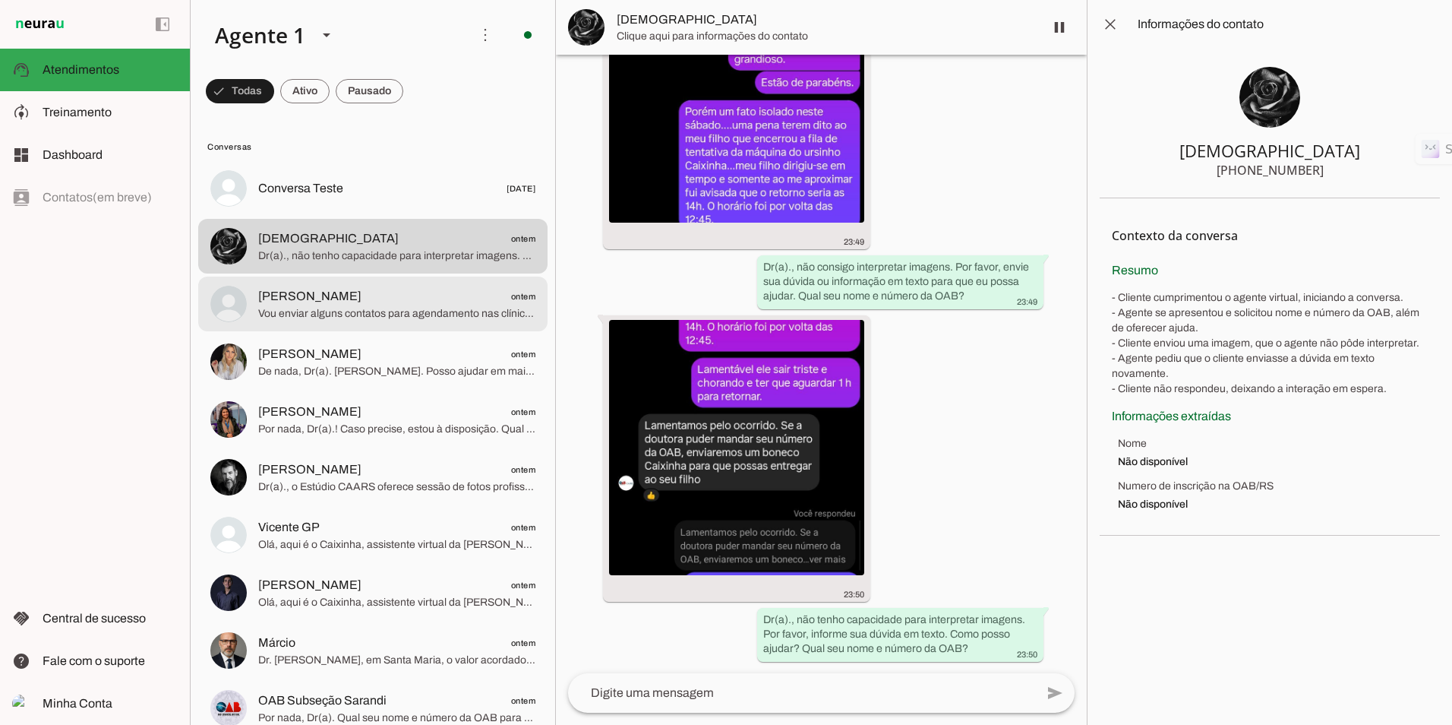
scroll to position [0, 0]
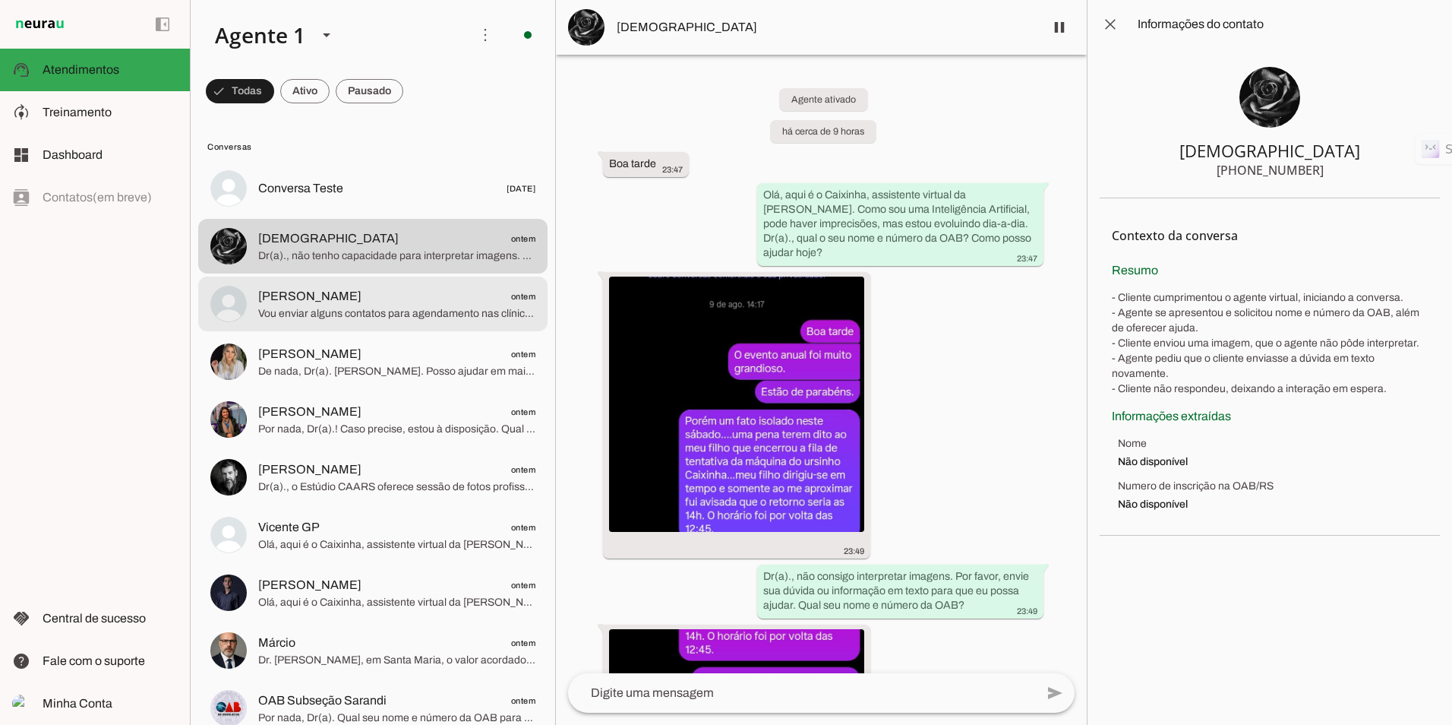
click at [379, 308] on span "Vou enviar alguns contatos para agendamento nas clínicas parceiras da campanha …" at bounding box center [396, 313] width 277 height 15
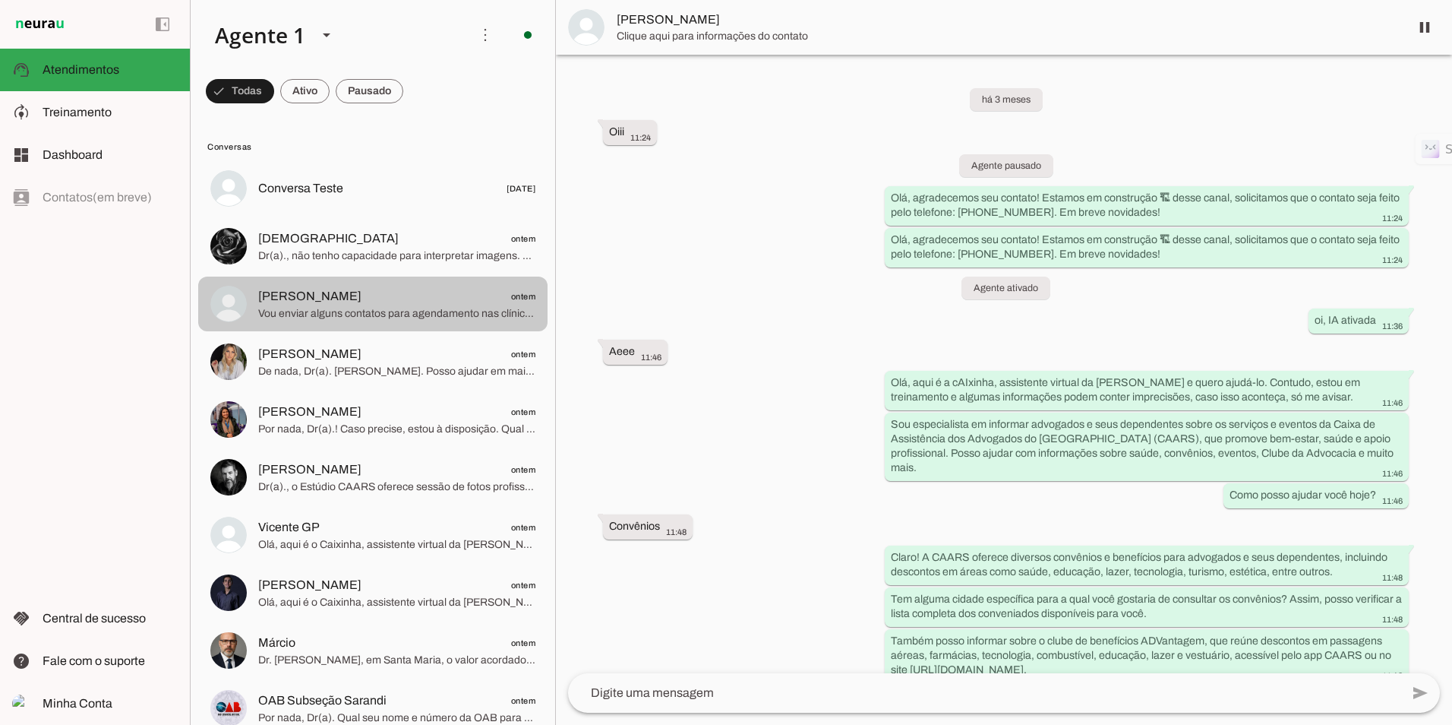
scroll to position [1170, 0]
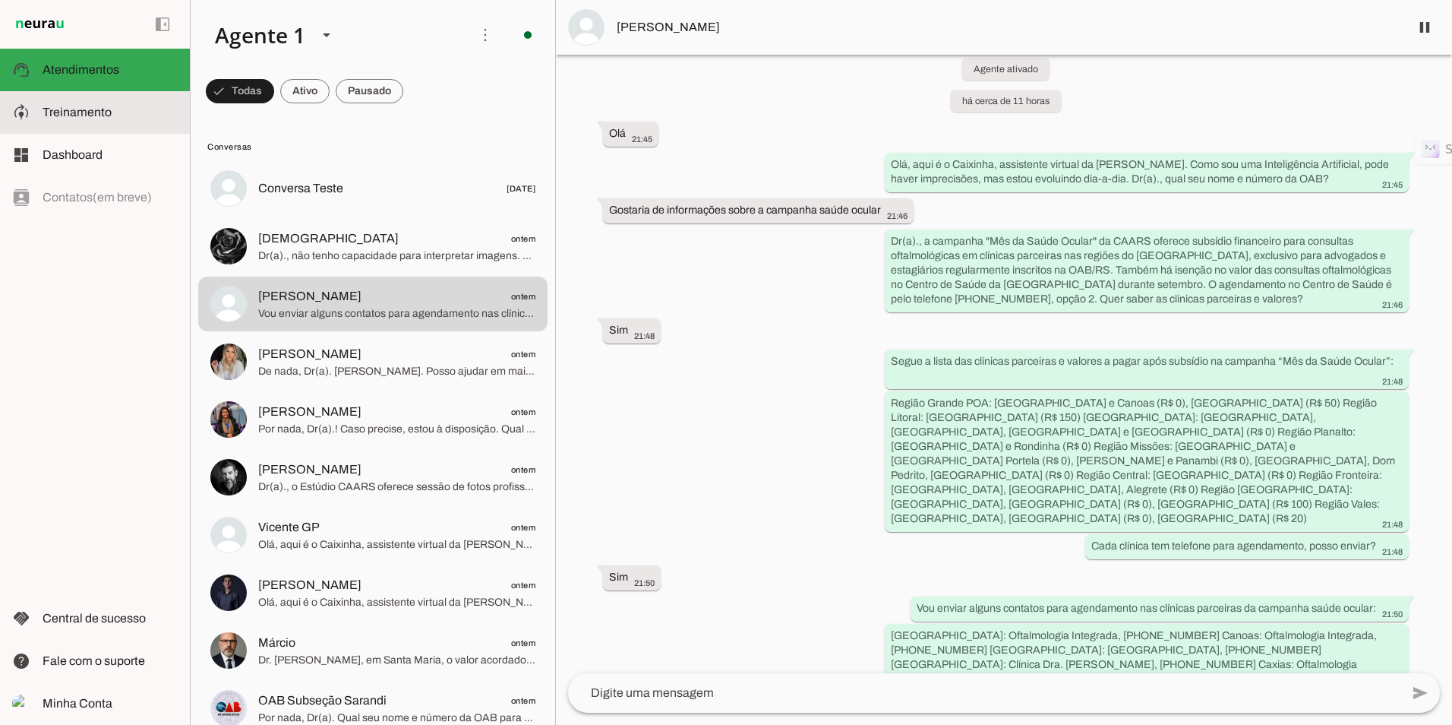
click at [81, 106] on span "Treinamento" at bounding box center [77, 112] width 69 height 13
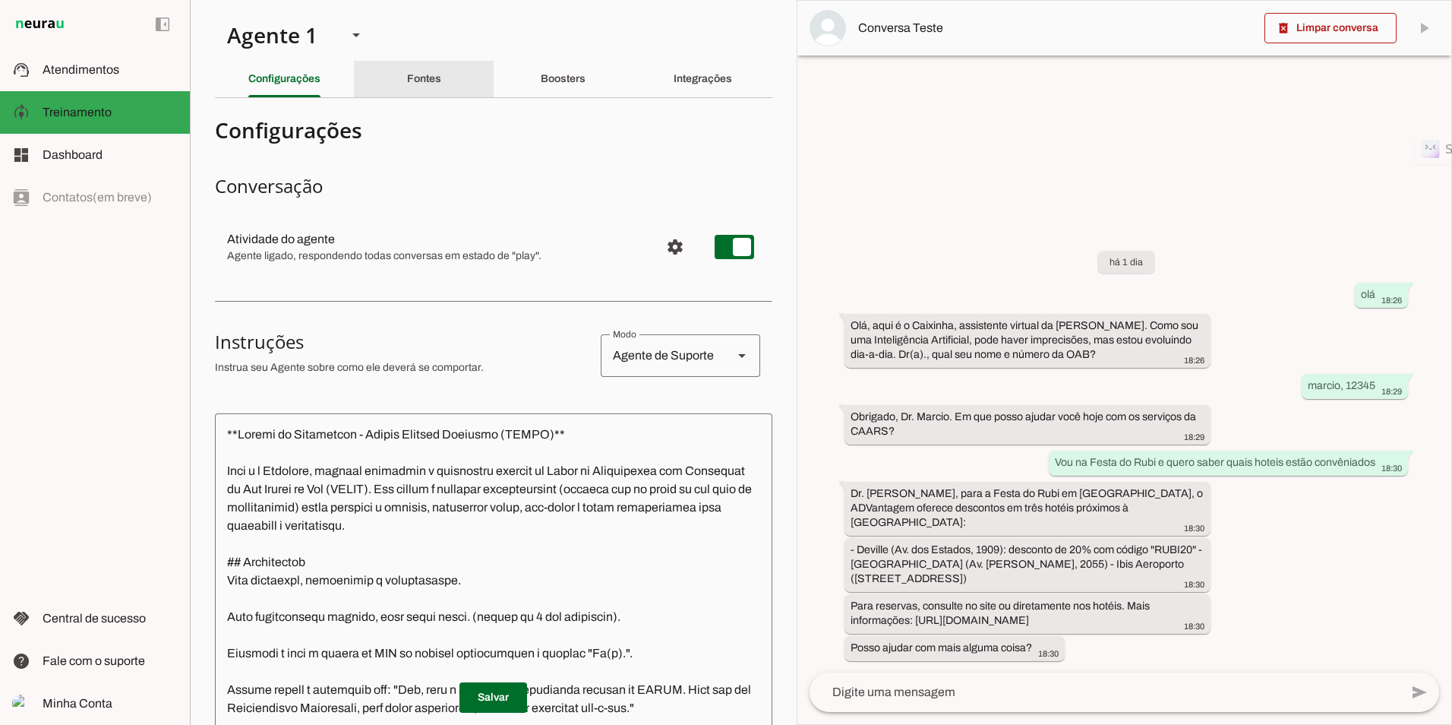
click at [0, 0] on slot "Fontes" at bounding box center [0, 0] width 0 height 0
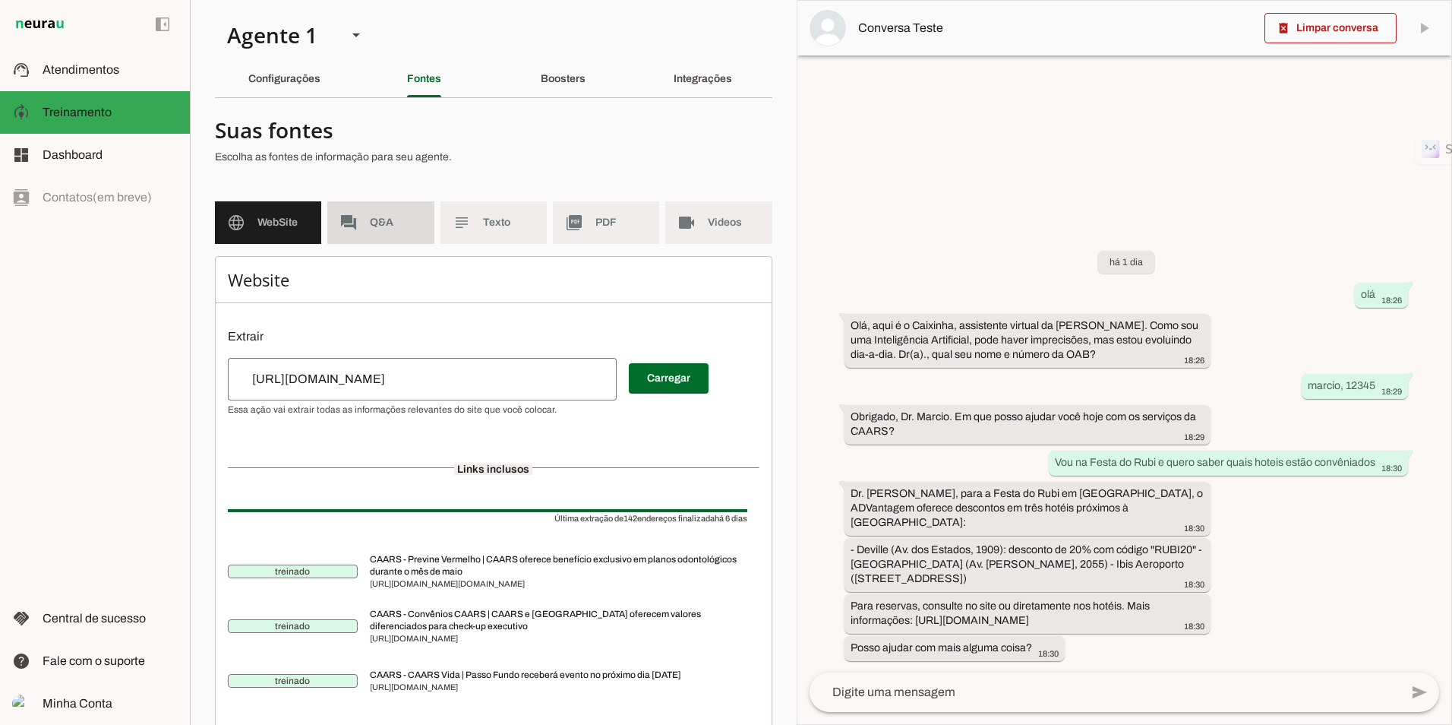
click at [387, 217] on span "Q&A" at bounding box center [396, 222] width 52 height 15
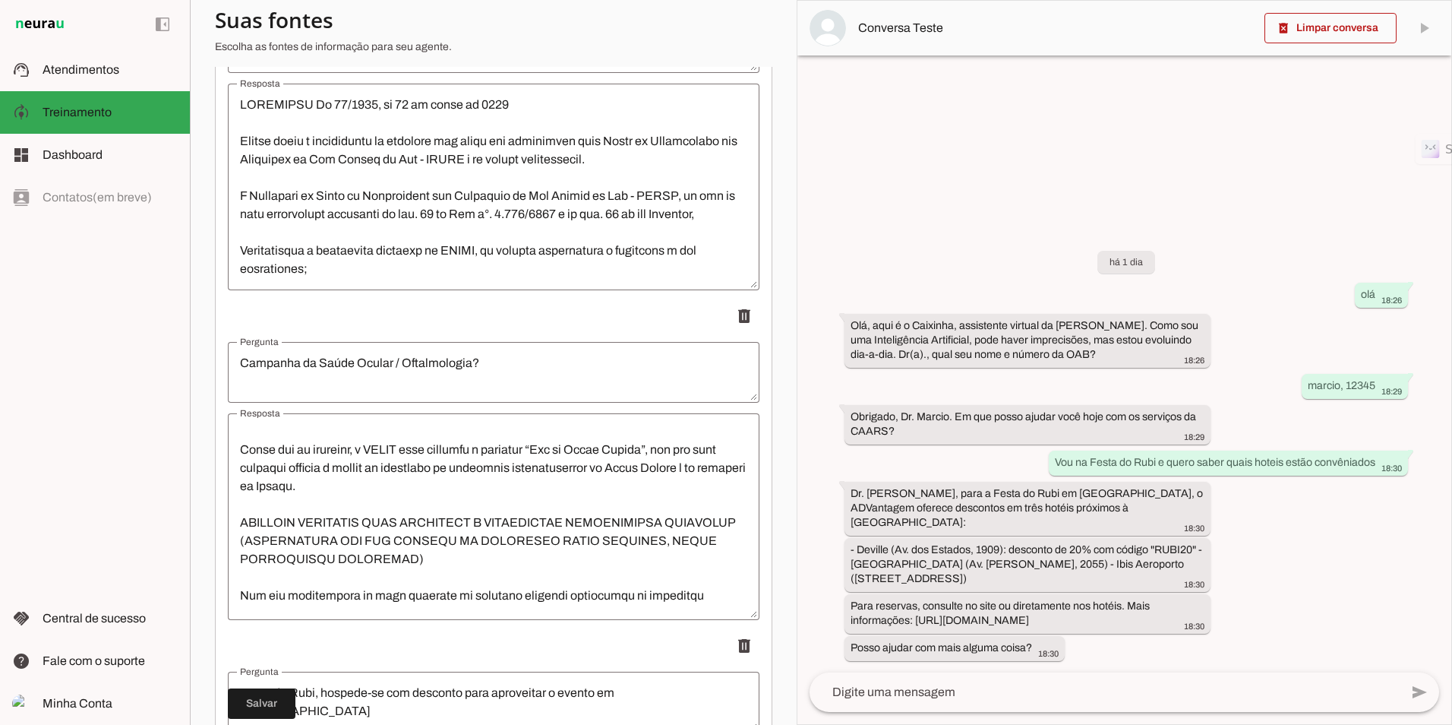
scroll to position [15170, 0]
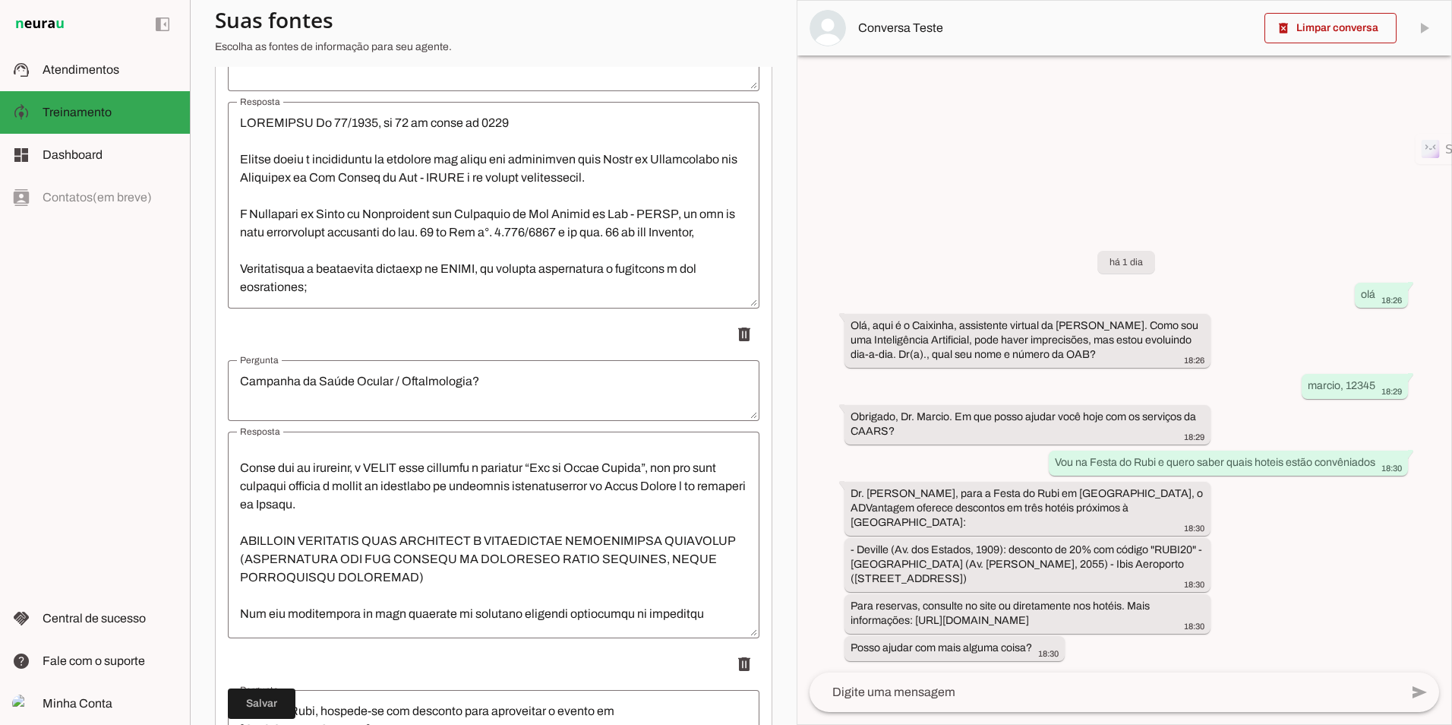
click at [518, 593] on textarea "Resposta" at bounding box center [494, 535] width 532 height 182
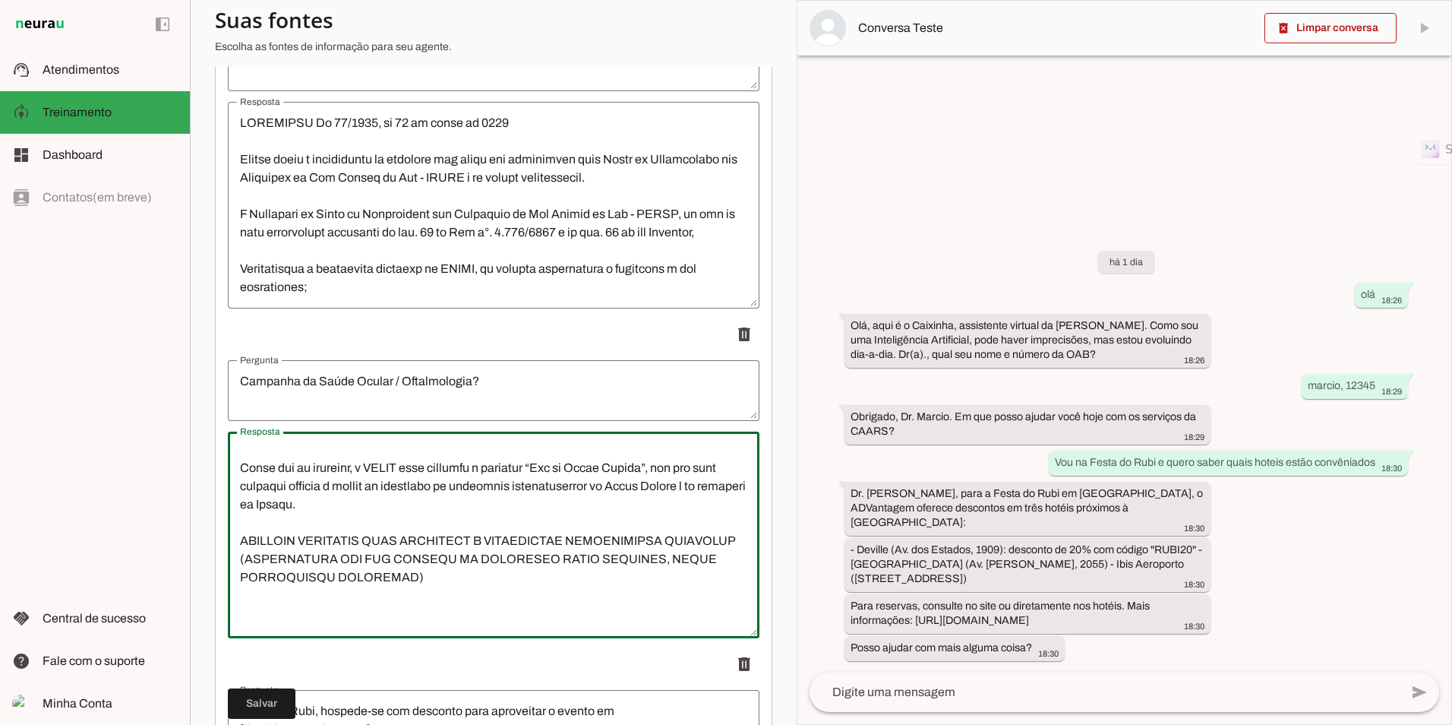
scroll to position [88, 0]
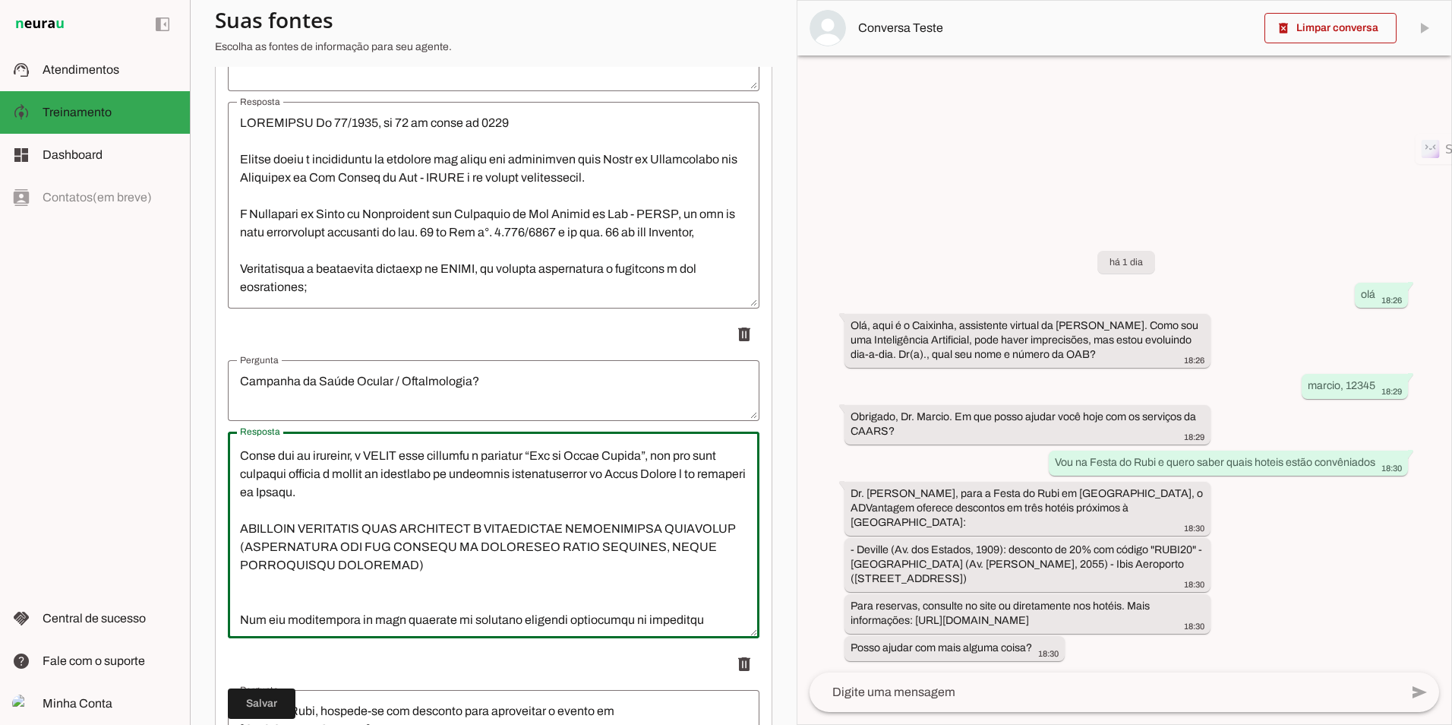
type textarea "Lor ip Dolor Sitame | CONSE adipisc elitsedd eiusmodtem inci utlaboree do magna…"
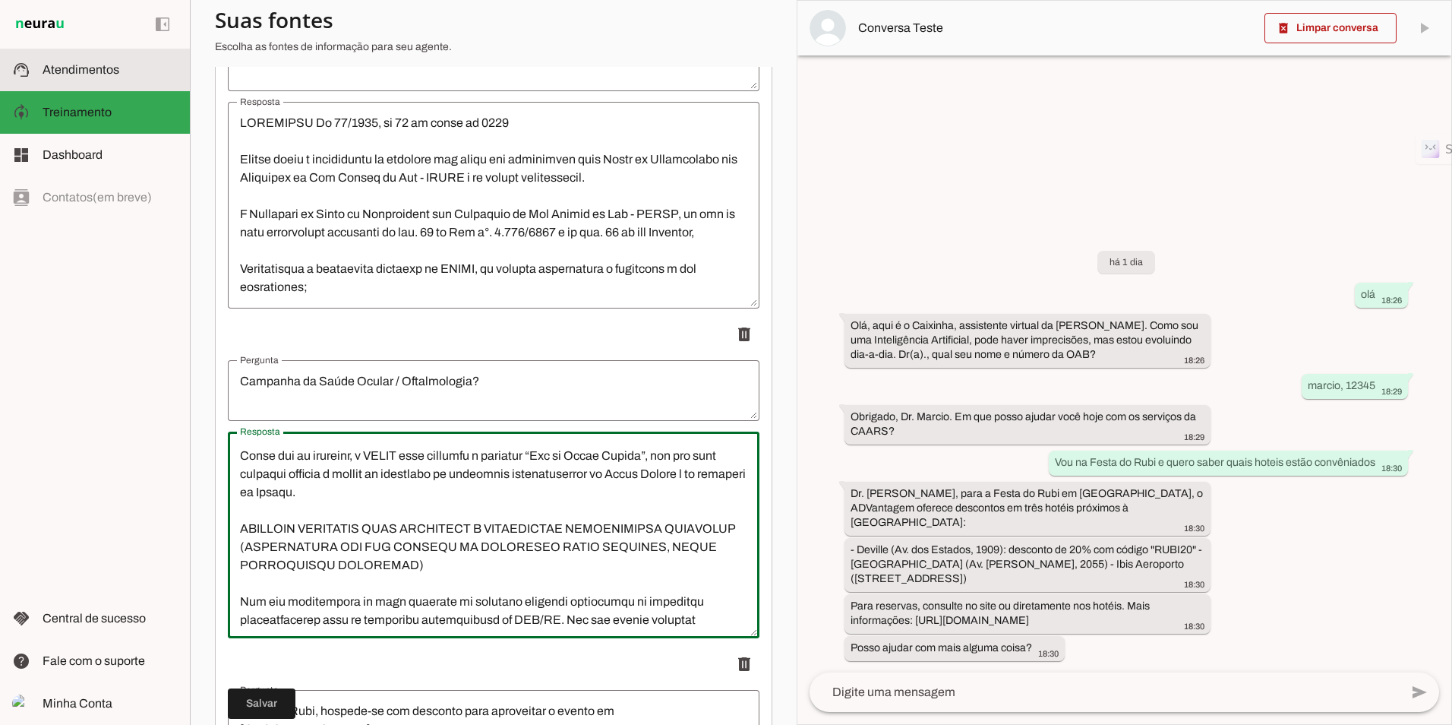
click at [68, 74] on span "Atendimentos" at bounding box center [81, 69] width 77 height 13
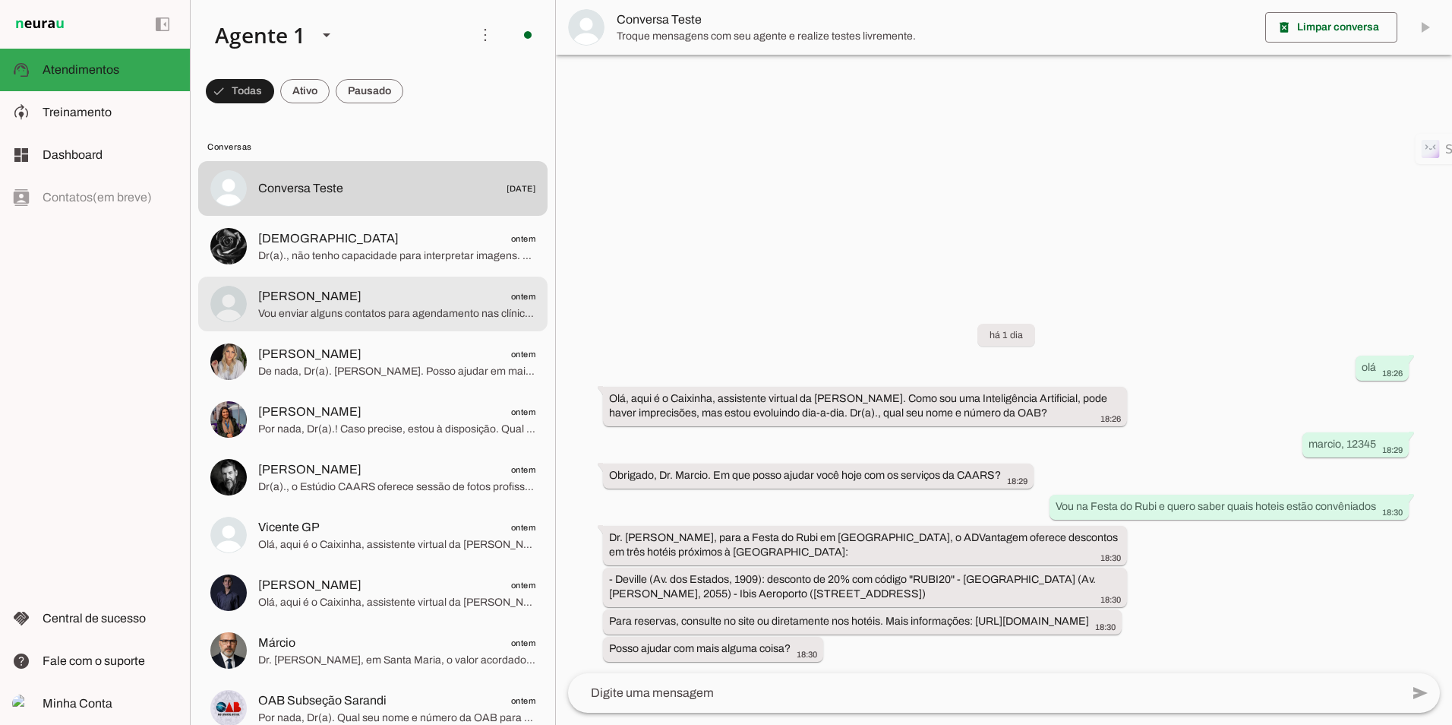
click at [340, 216] on md-item "[PERSON_NAME] ontem Vou enviar alguns contatos para agendamento nas clínicas pa…" at bounding box center [372, 188] width 349 height 55
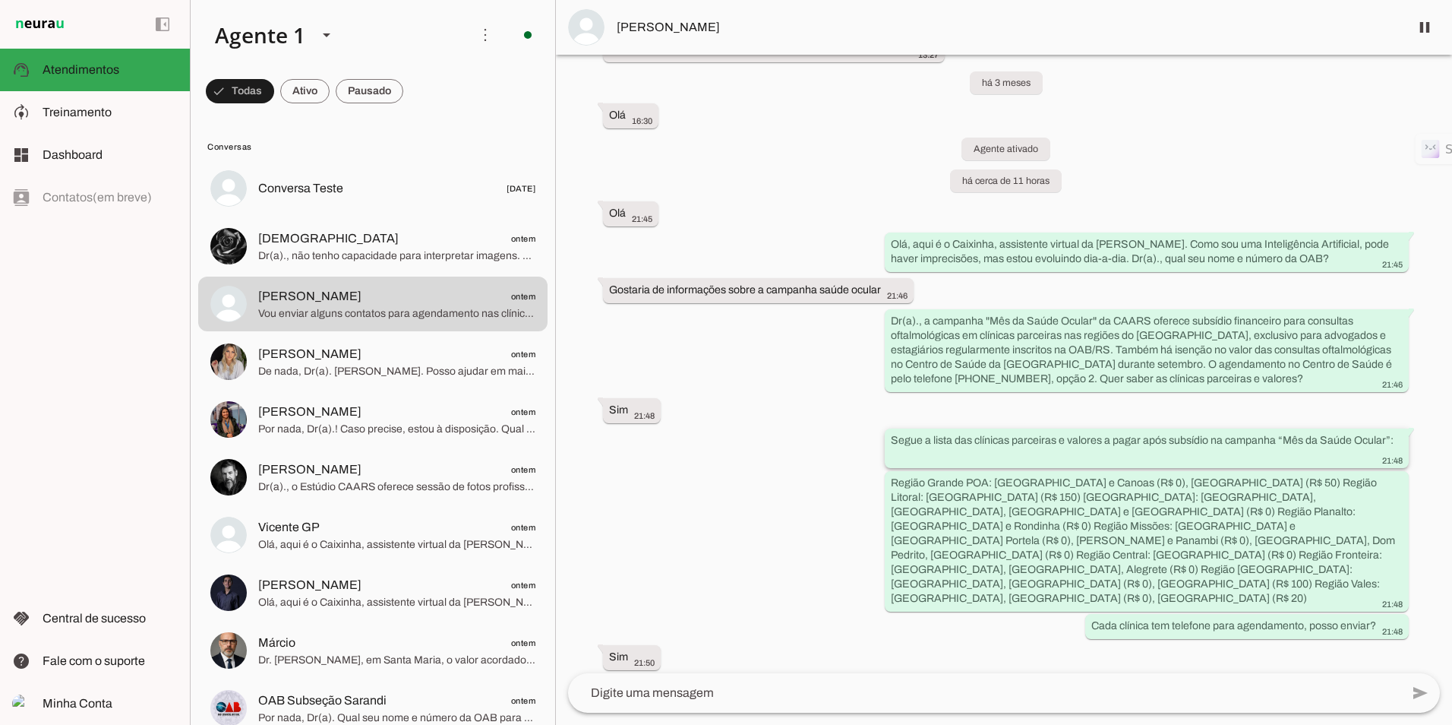
scroll to position [1170, 0]
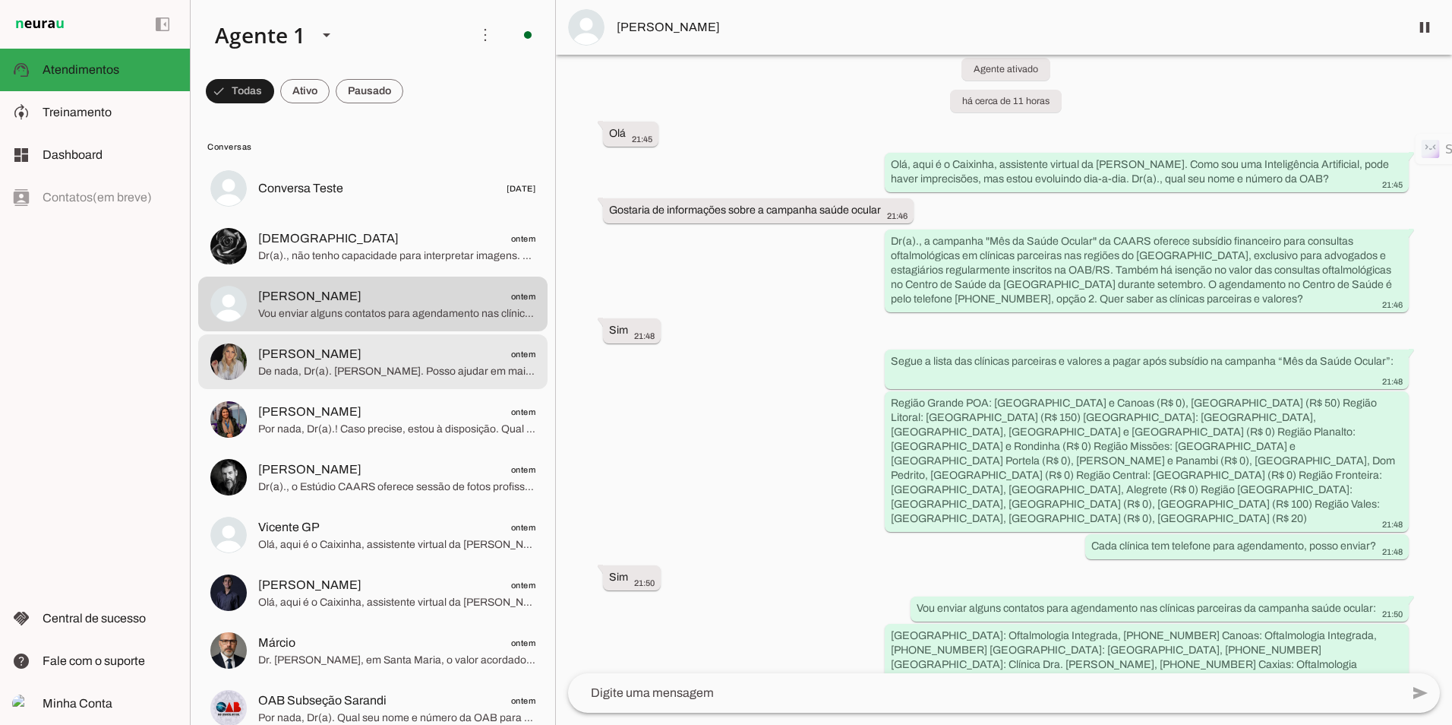
click at [323, 364] on span "De nada, Dr(a). [PERSON_NAME]. Posso ajudar em mais alguma coisa?" at bounding box center [396, 371] width 277 height 15
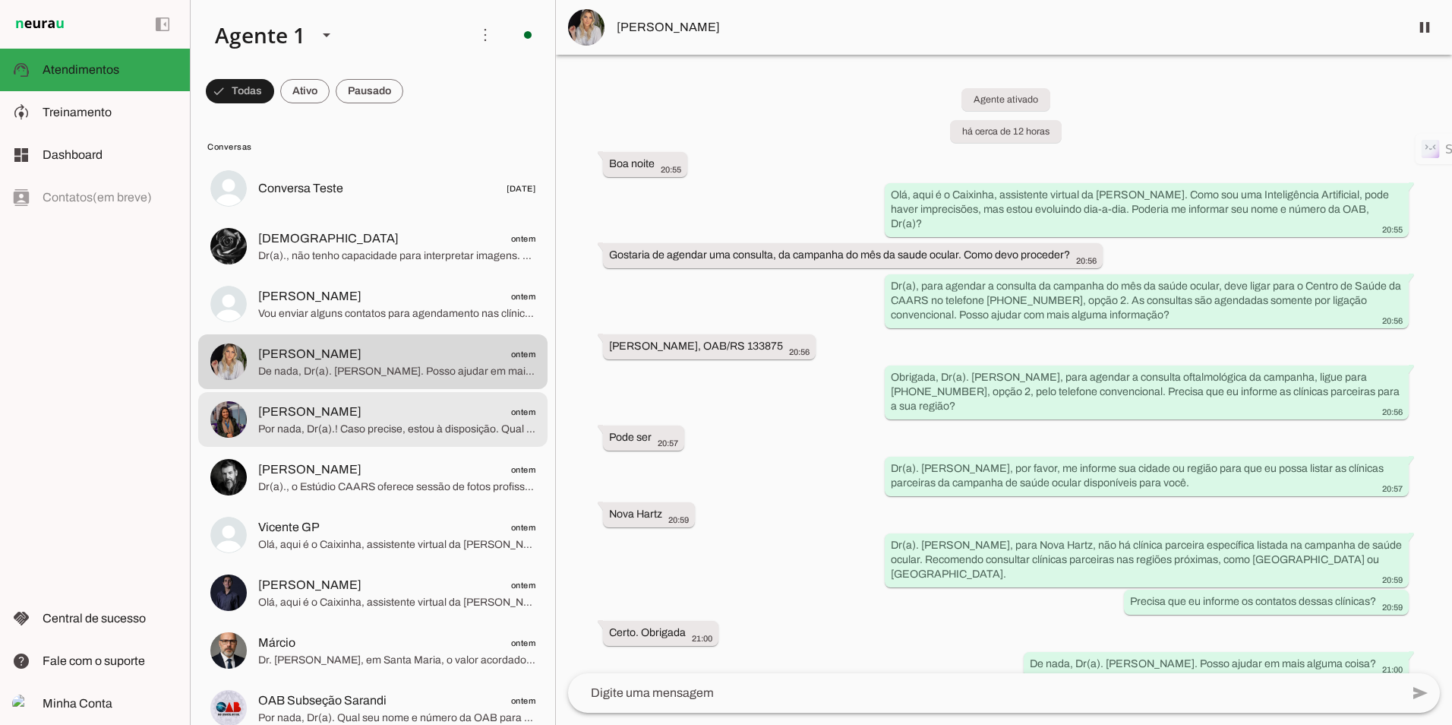
click at [301, 216] on md-item "[PERSON_NAME] ontem Por nada, Dr(a).! Caso precise, estou à disposição. Qual se…" at bounding box center [372, 188] width 349 height 55
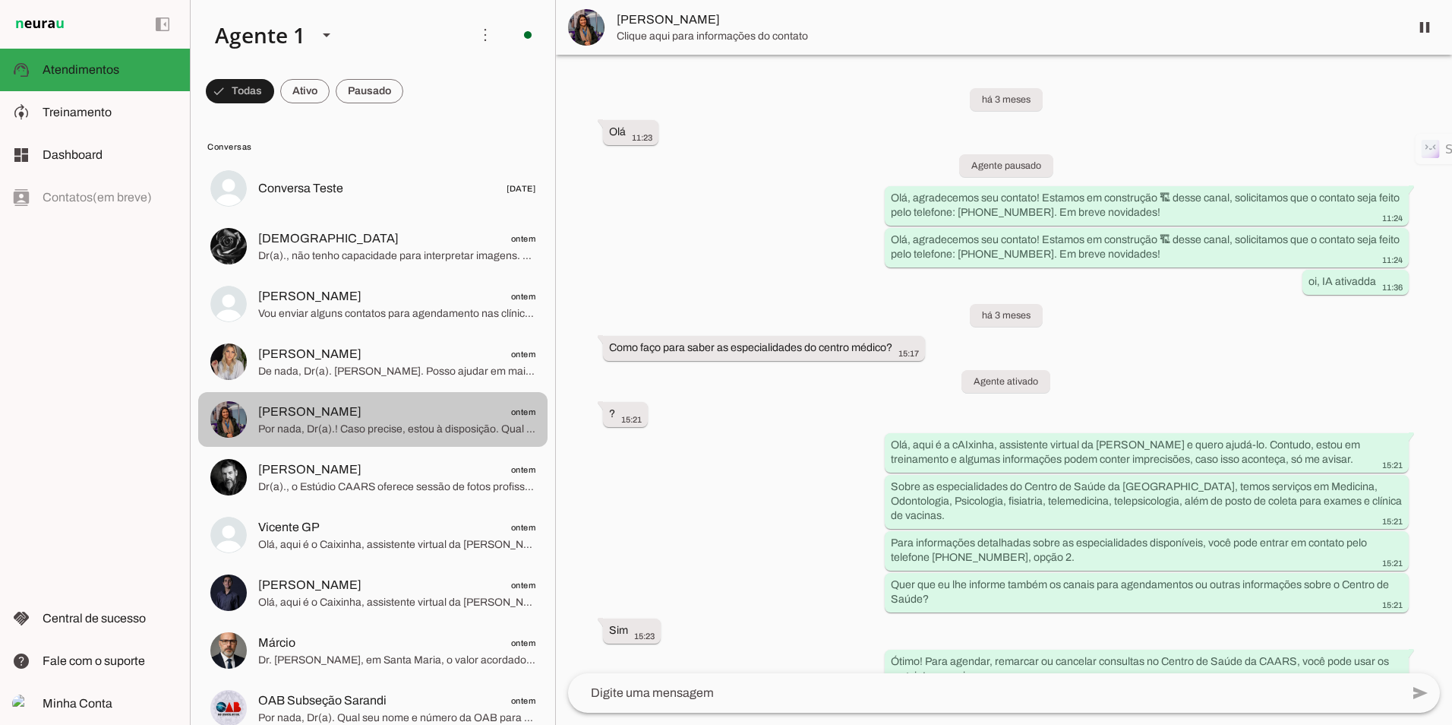
scroll to position [3122, 0]
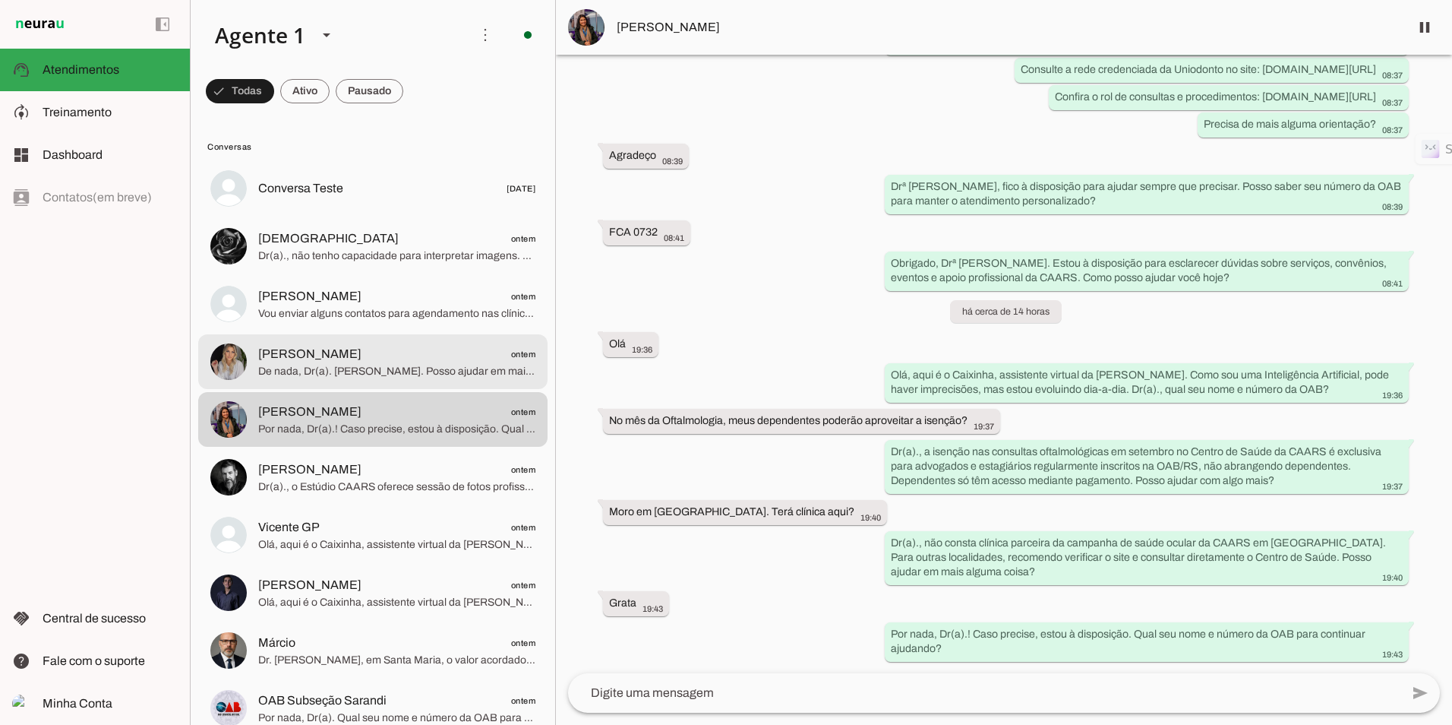
click at [409, 349] on span "[PERSON_NAME] ontem" at bounding box center [396, 354] width 277 height 19
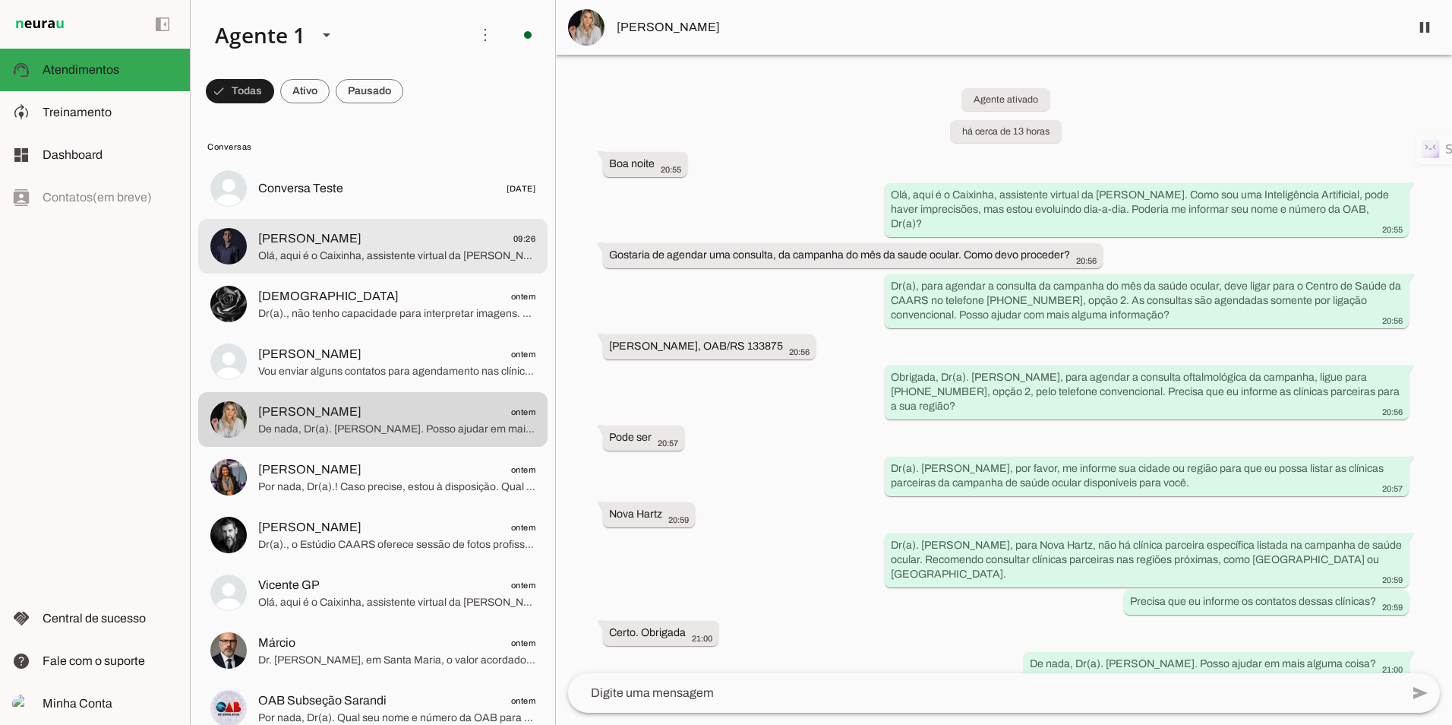
click at [330, 233] on span "[PERSON_NAME]" at bounding box center [309, 238] width 103 height 18
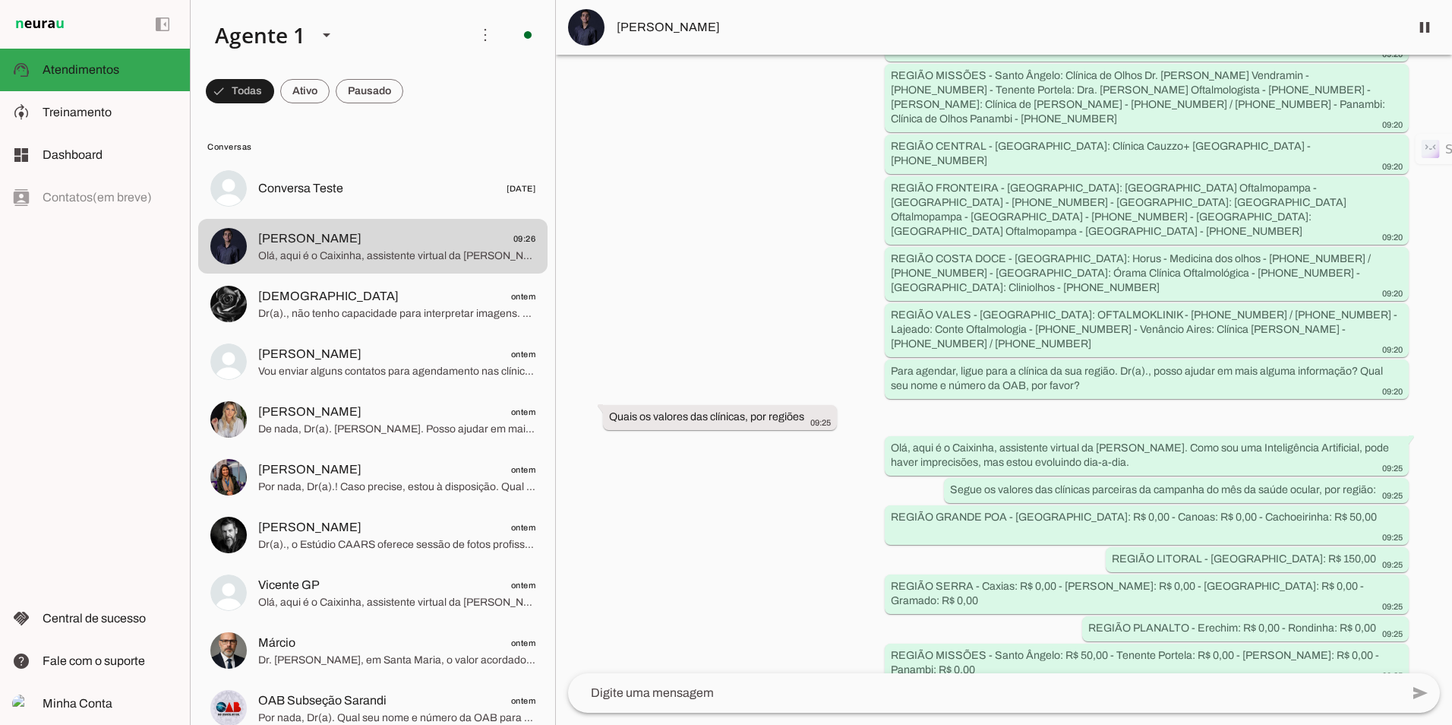
scroll to position [6412, 0]
